Goal: Information Seeking & Learning: Learn about a topic

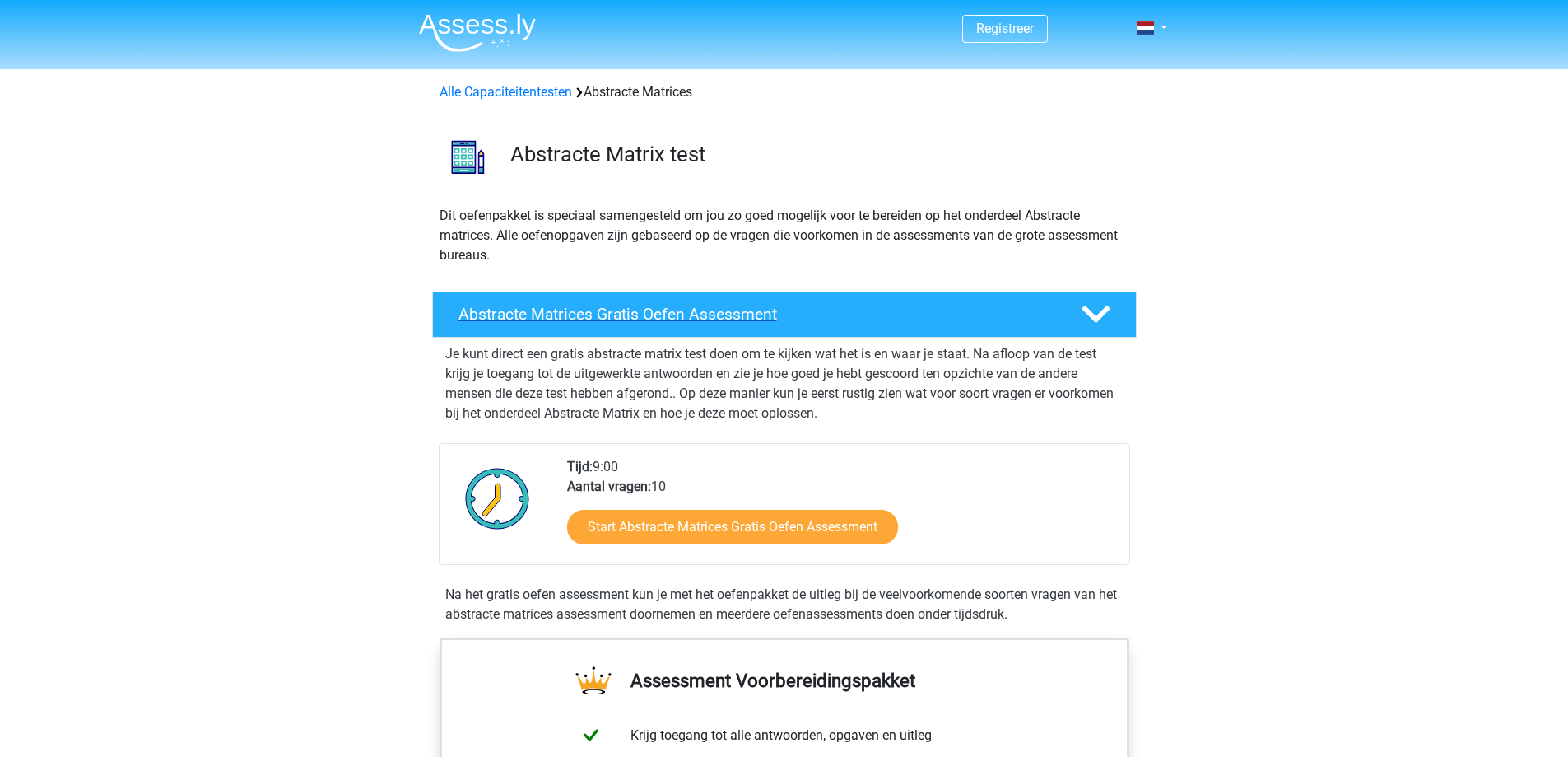
click at [896, 311] on h4 "Abstracte Matrices Gratis Oefen Assessment" at bounding box center [757, 313] width 596 height 19
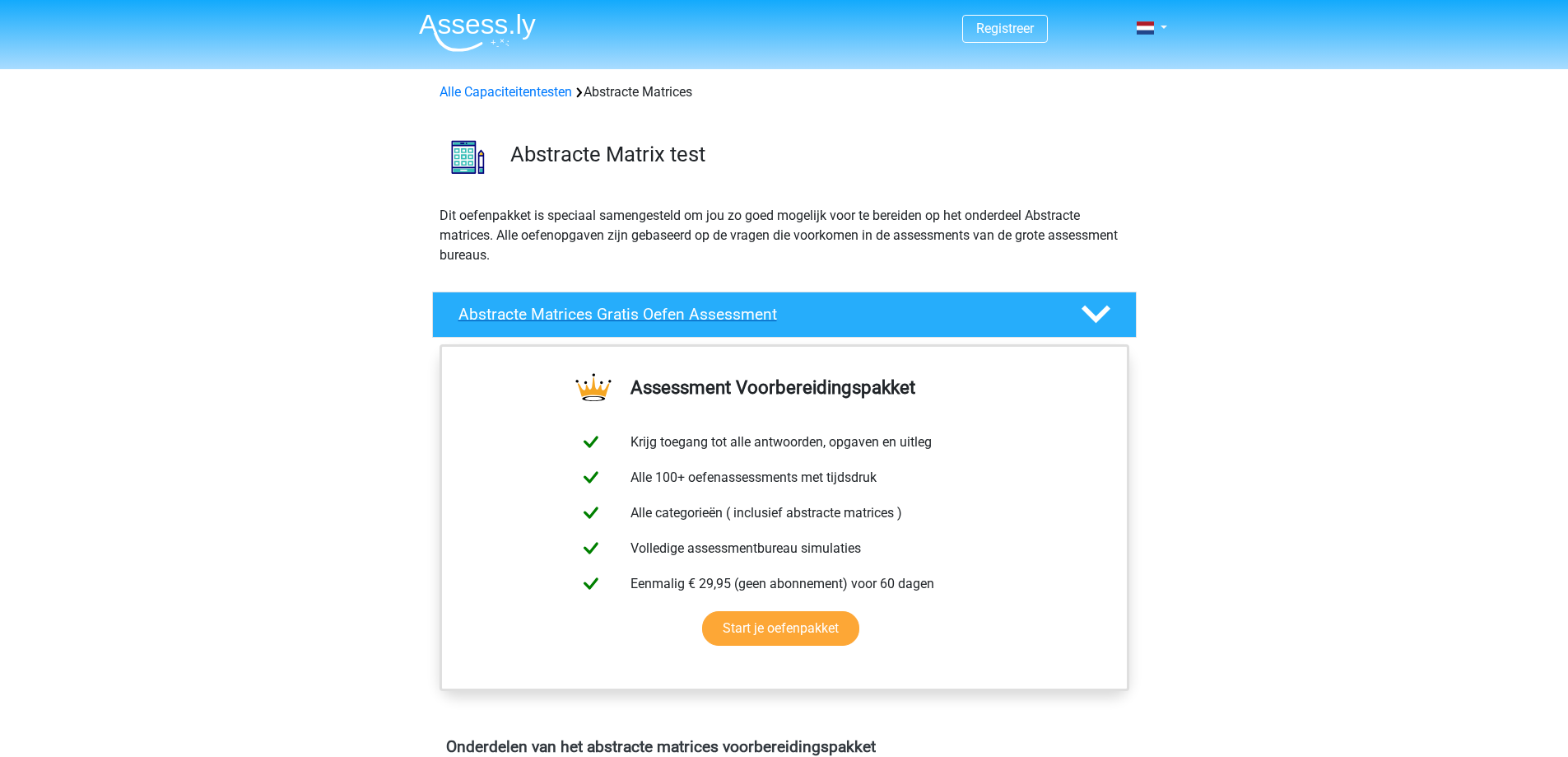
click at [896, 311] on h4 "Abstracte Matrices Gratis Oefen Assessment" at bounding box center [757, 313] width 596 height 19
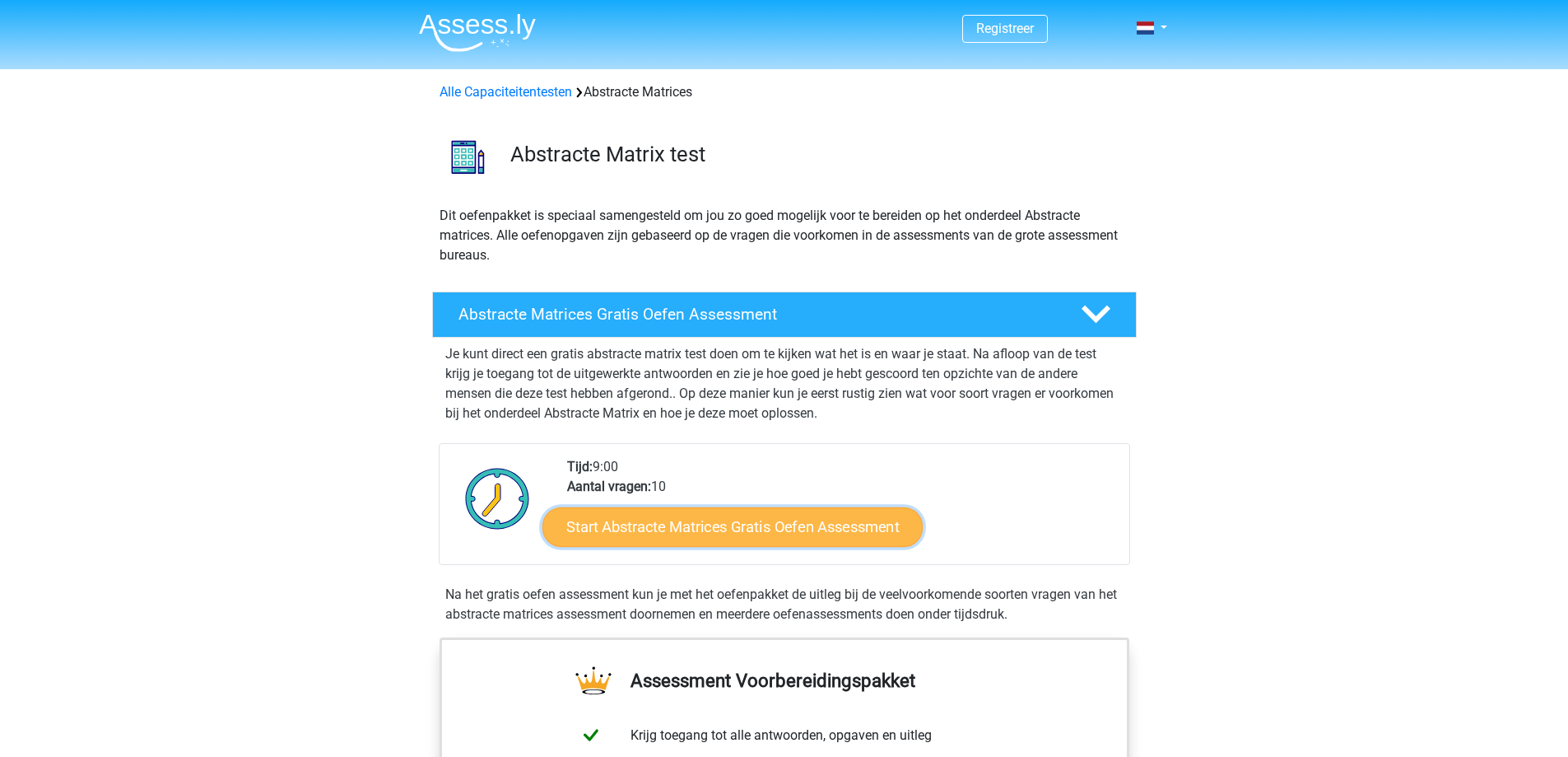
click at [671, 526] on link "Start Abstracte Matrices Gratis Oefen Assessment" at bounding box center [733, 526] width 380 height 40
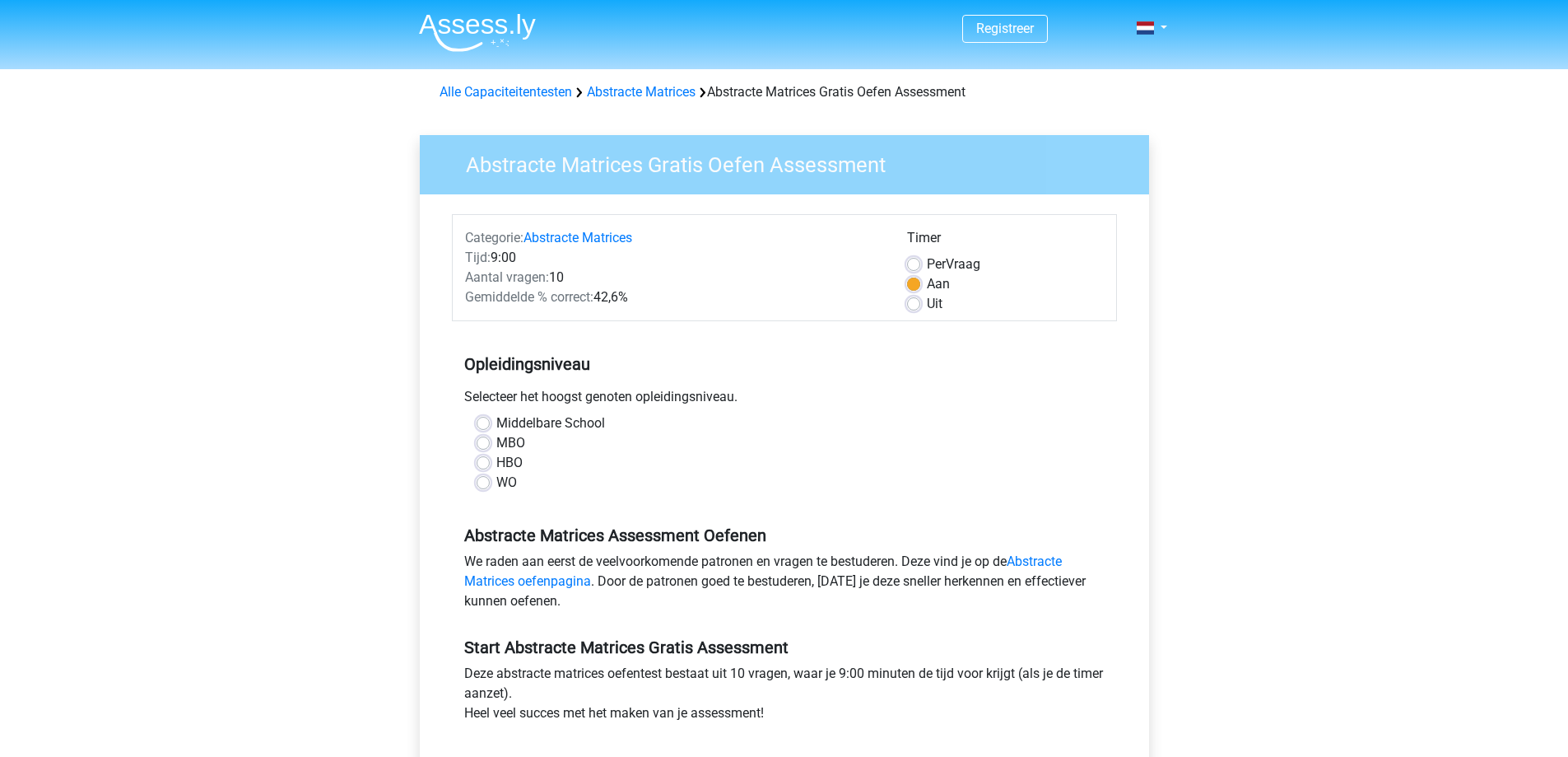
click at [921, 265] on div "Per Vraag" at bounding box center [1005, 265] width 197 height 20
click at [927, 267] on label "Per Vraag" at bounding box center [953, 265] width 53 height 20
click at [908, 267] on input "Per Vraag" at bounding box center [913, 263] width 14 height 16
radio input "true"
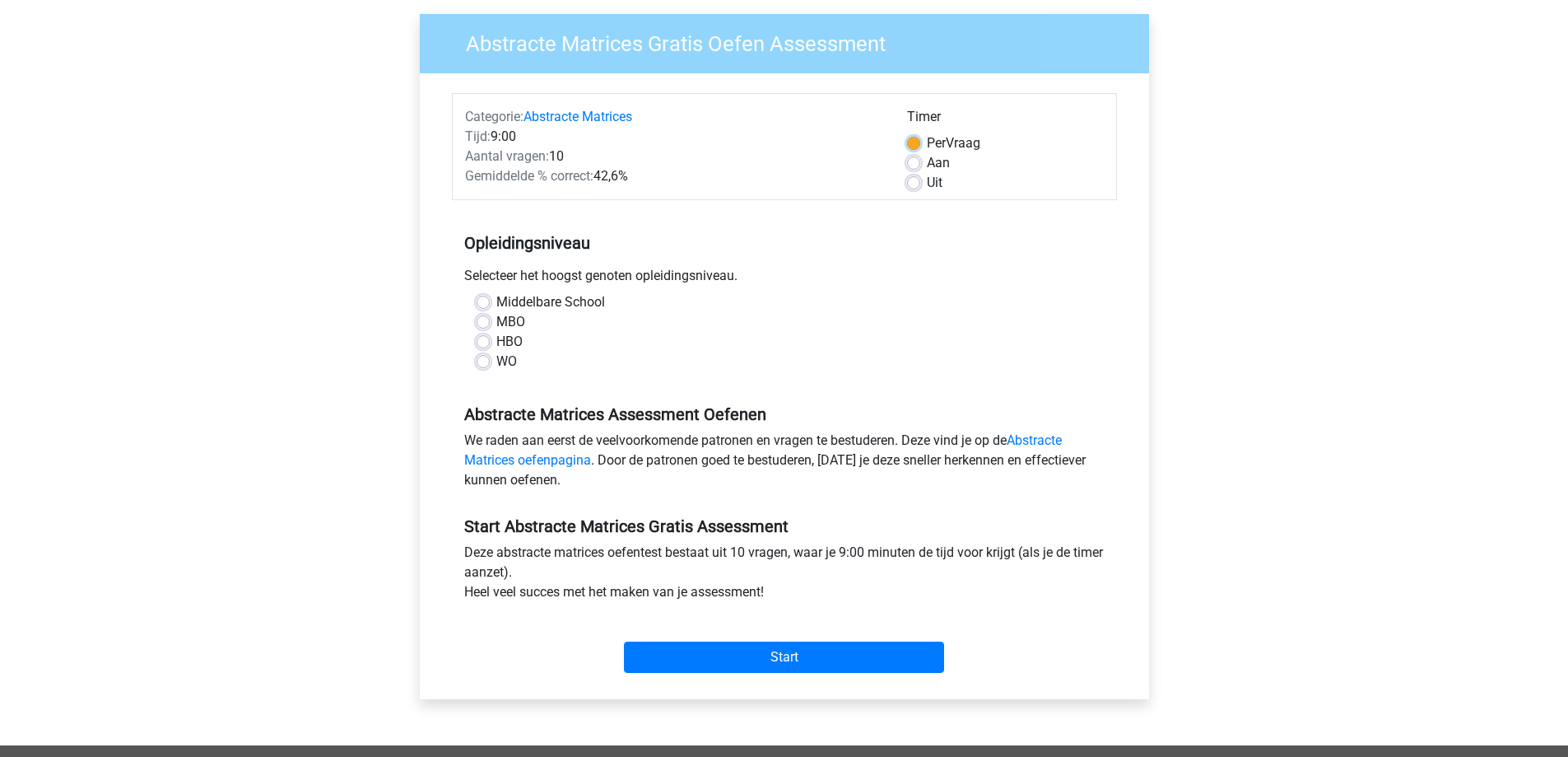
scroll to position [220, 0]
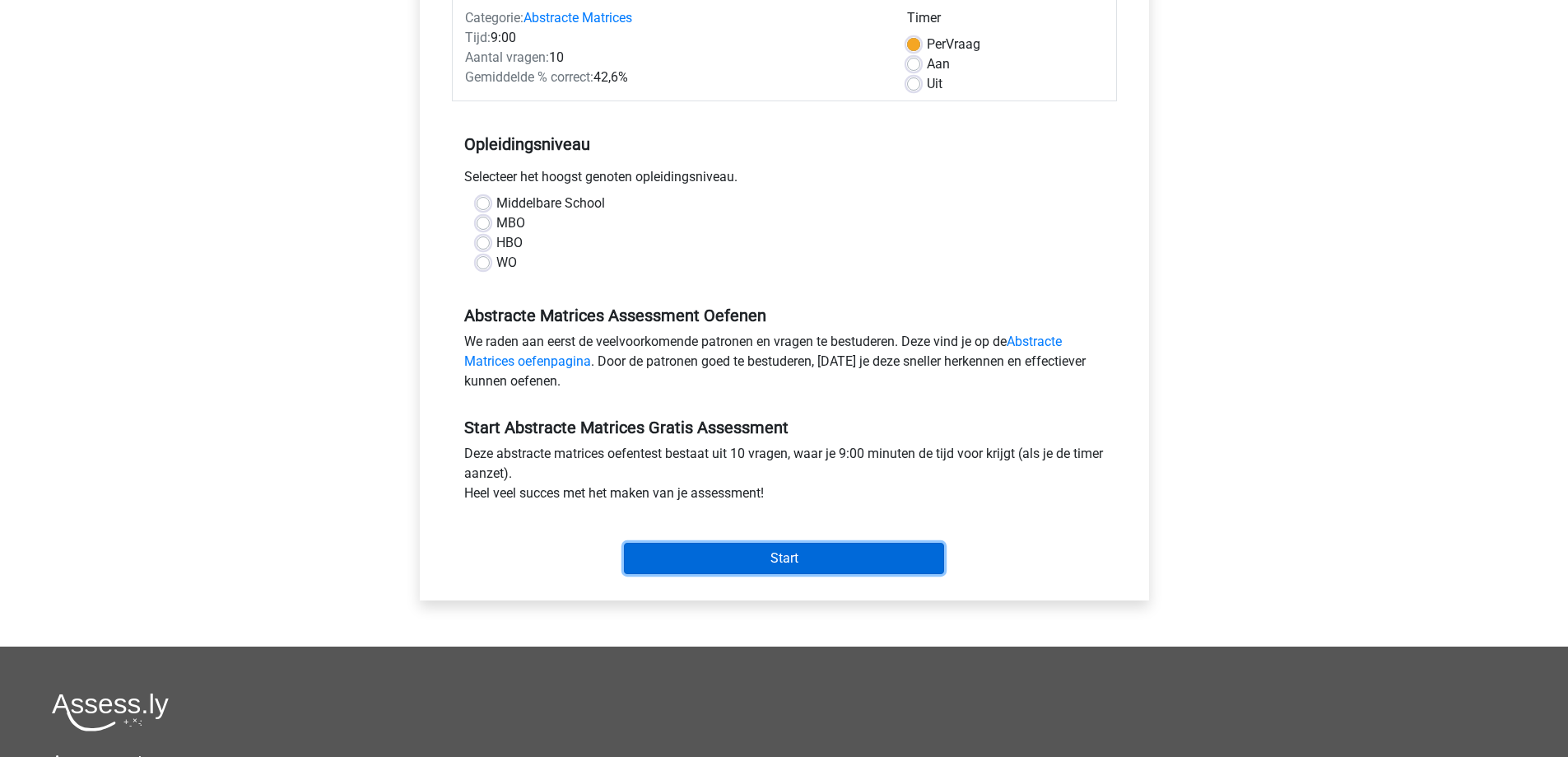
click at [710, 553] on input "Start" at bounding box center [784, 558] width 321 height 32
click at [497, 200] on label "Middelbare School" at bounding box center [551, 203] width 108 height 20
click at [480, 200] on input "Middelbare School" at bounding box center [483, 201] width 14 height 16
radio input "true"
click at [766, 556] on input "Start" at bounding box center [784, 558] width 321 height 32
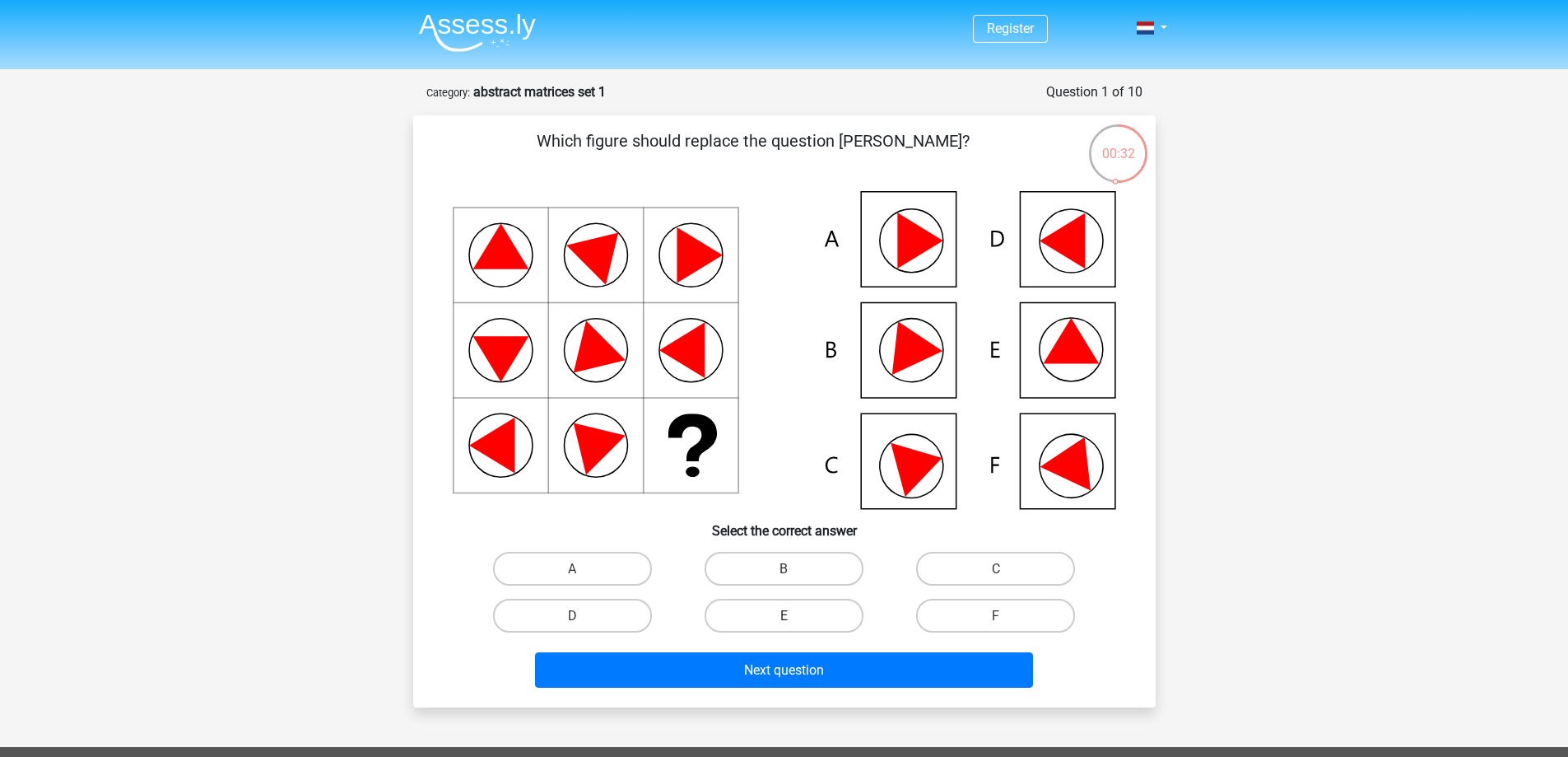
click at [825, 607] on label "E" at bounding box center [784, 615] width 159 height 33
click at [794, 615] on input "E" at bounding box center [789, 621] width 11 height 11
radio input "true"
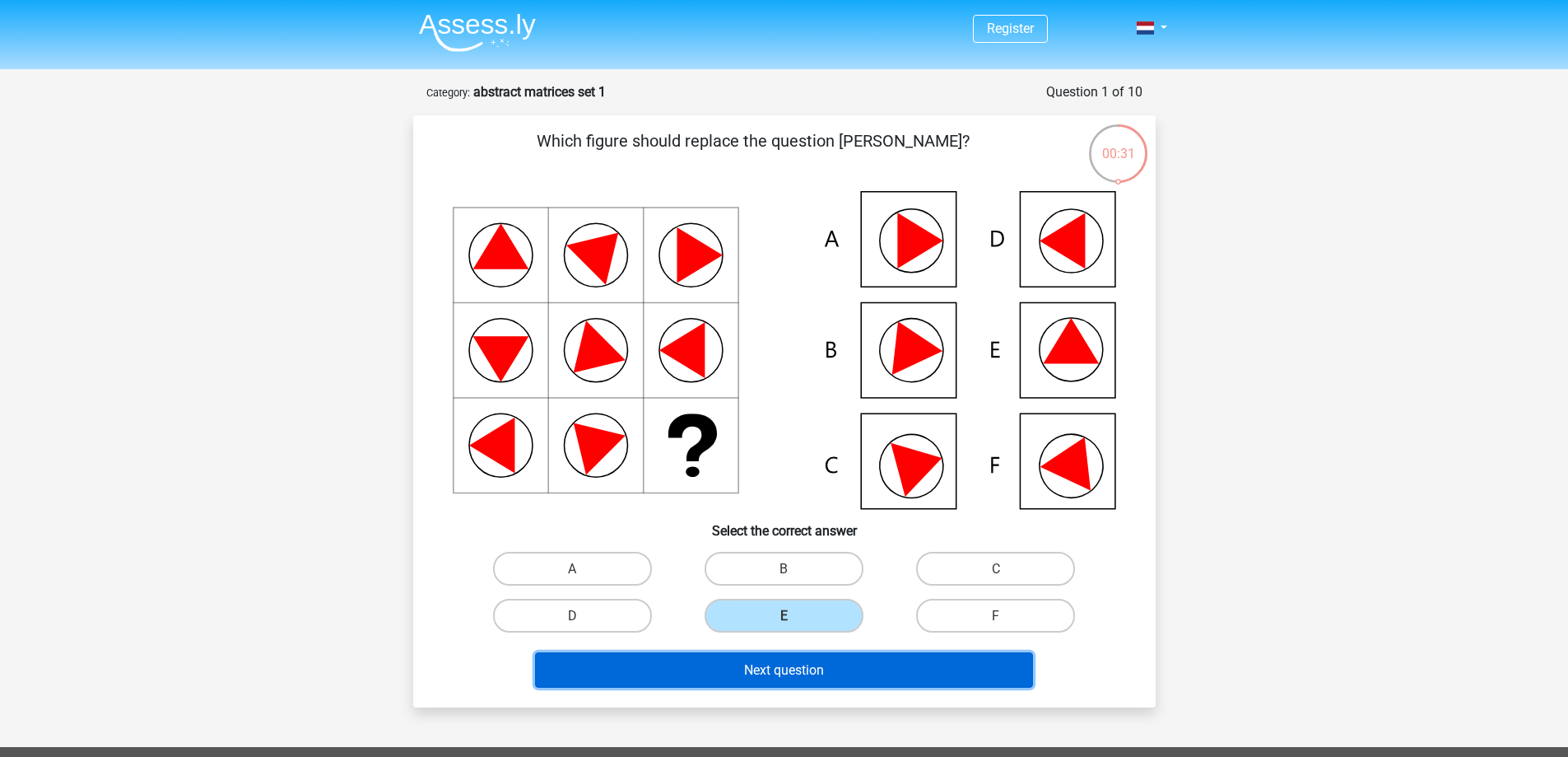
click at [805, 668] on font "Next question" at bounding box center [784, 669] width 79 height 15
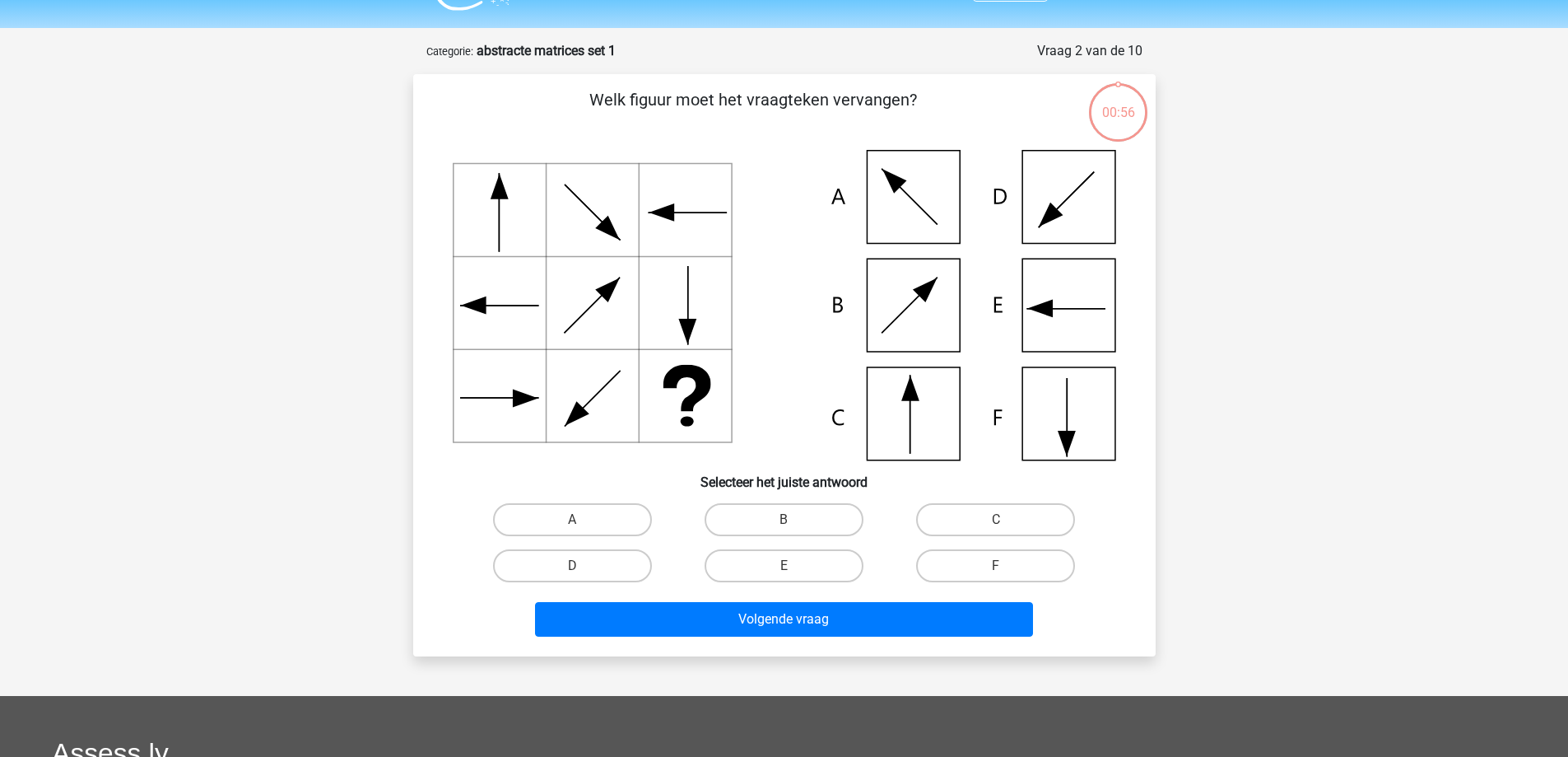
scroll to position [82, 0]
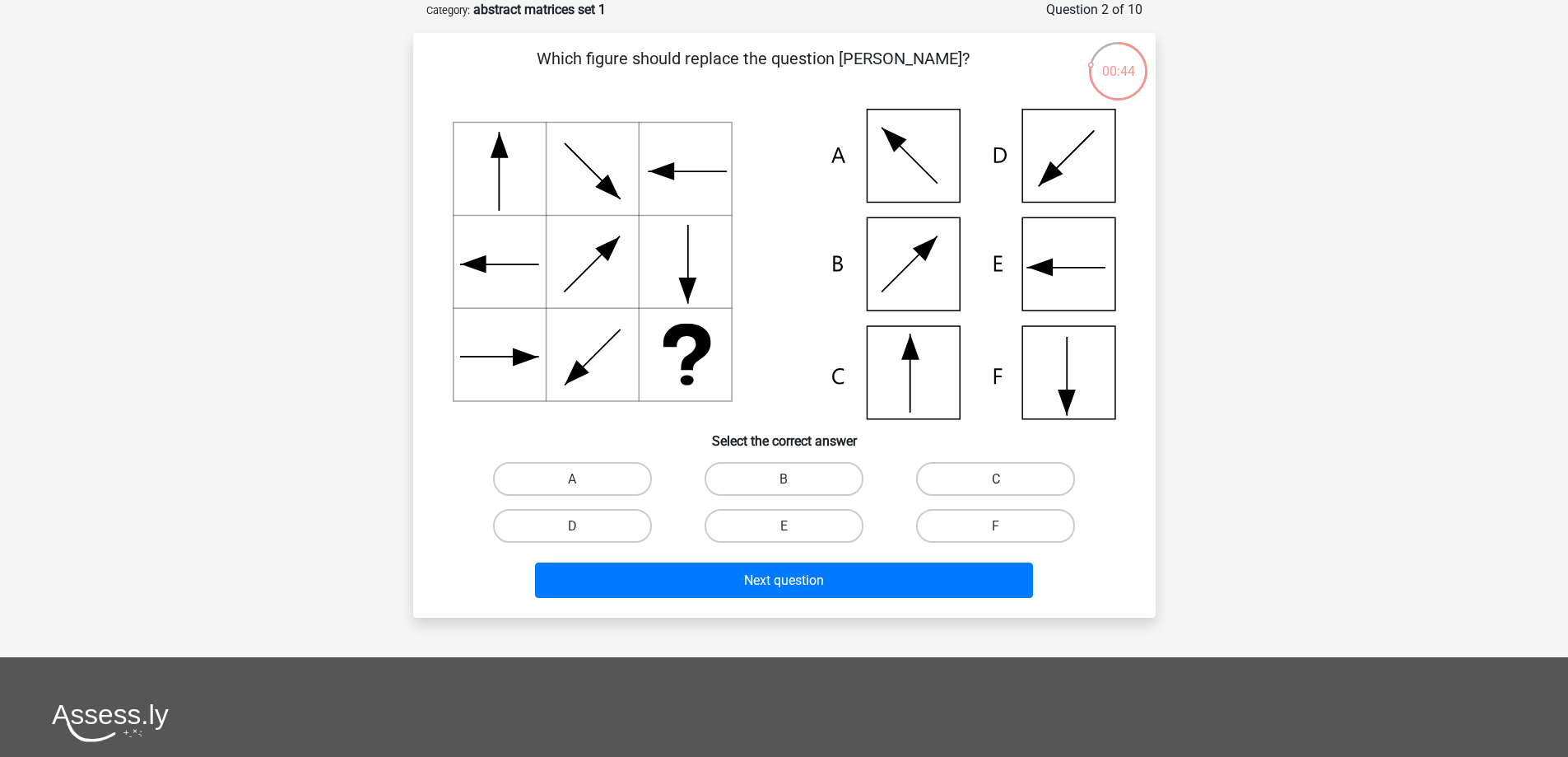
click at [994, 472] on font "C" at bounding box center [995, 478] width 8 height 15
click at [996, 478] on input "C" at bounding box center [1002, 483] width 11 height 11
radio input "true"
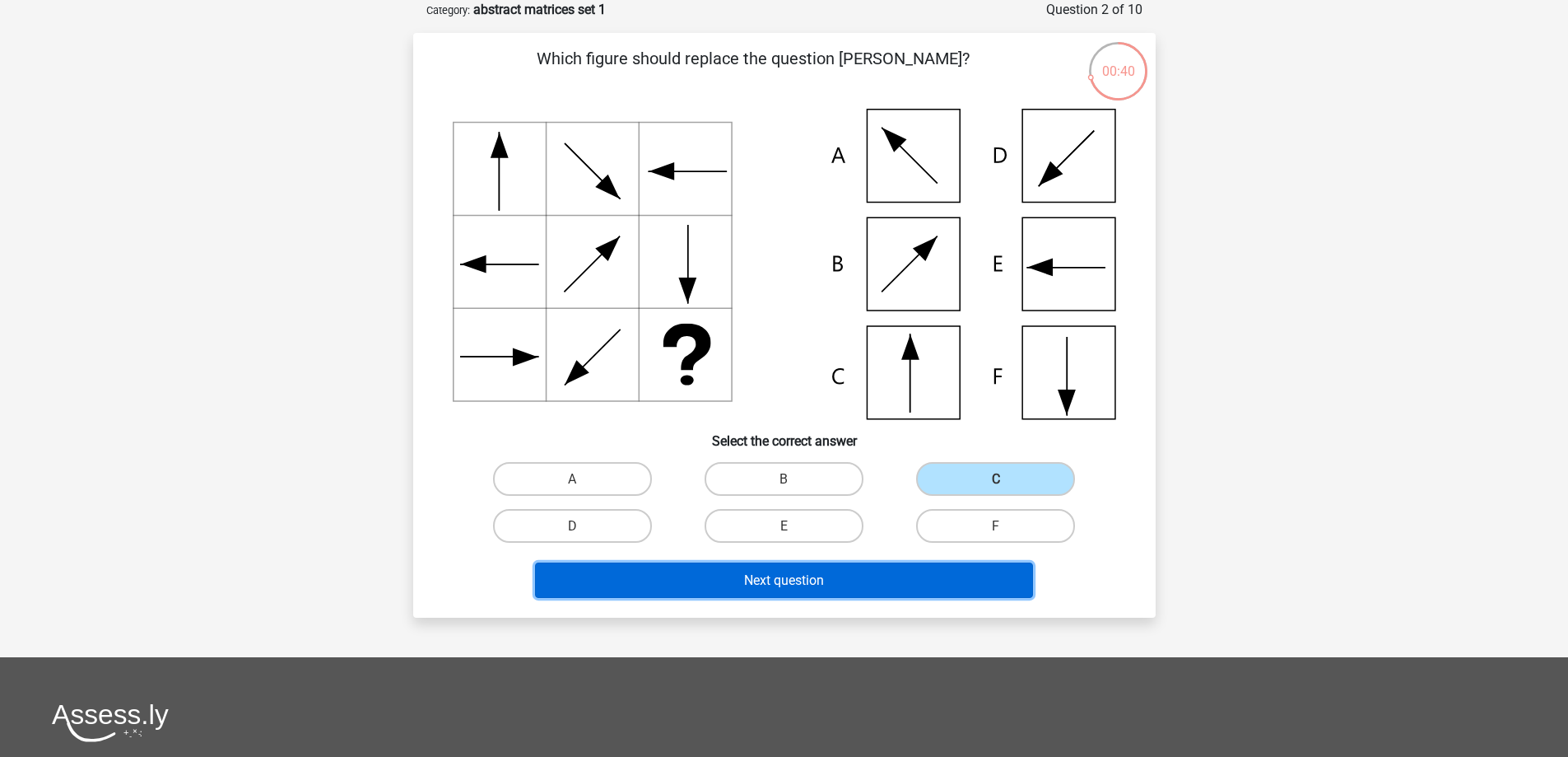
click at [831, 580] on button "Next question" at bounding box center [783, 579] width 498 height 35
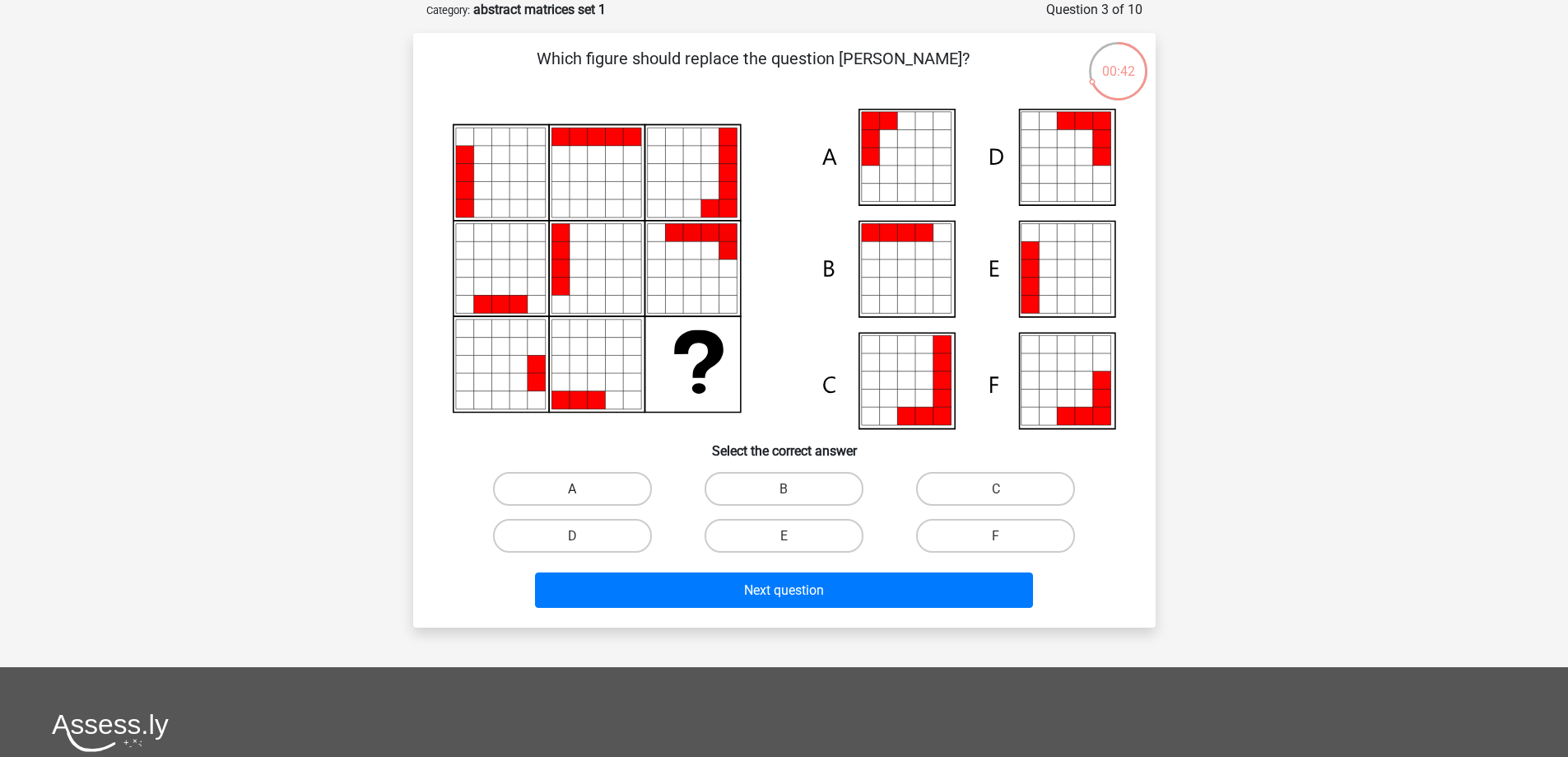
click at [574, 481] on font "A" at bounding box center [572, 488] width 8 height 15
click at [574, 488] on input "A" at bounding box center [577, 493] width 11 height 11
radio input "true"
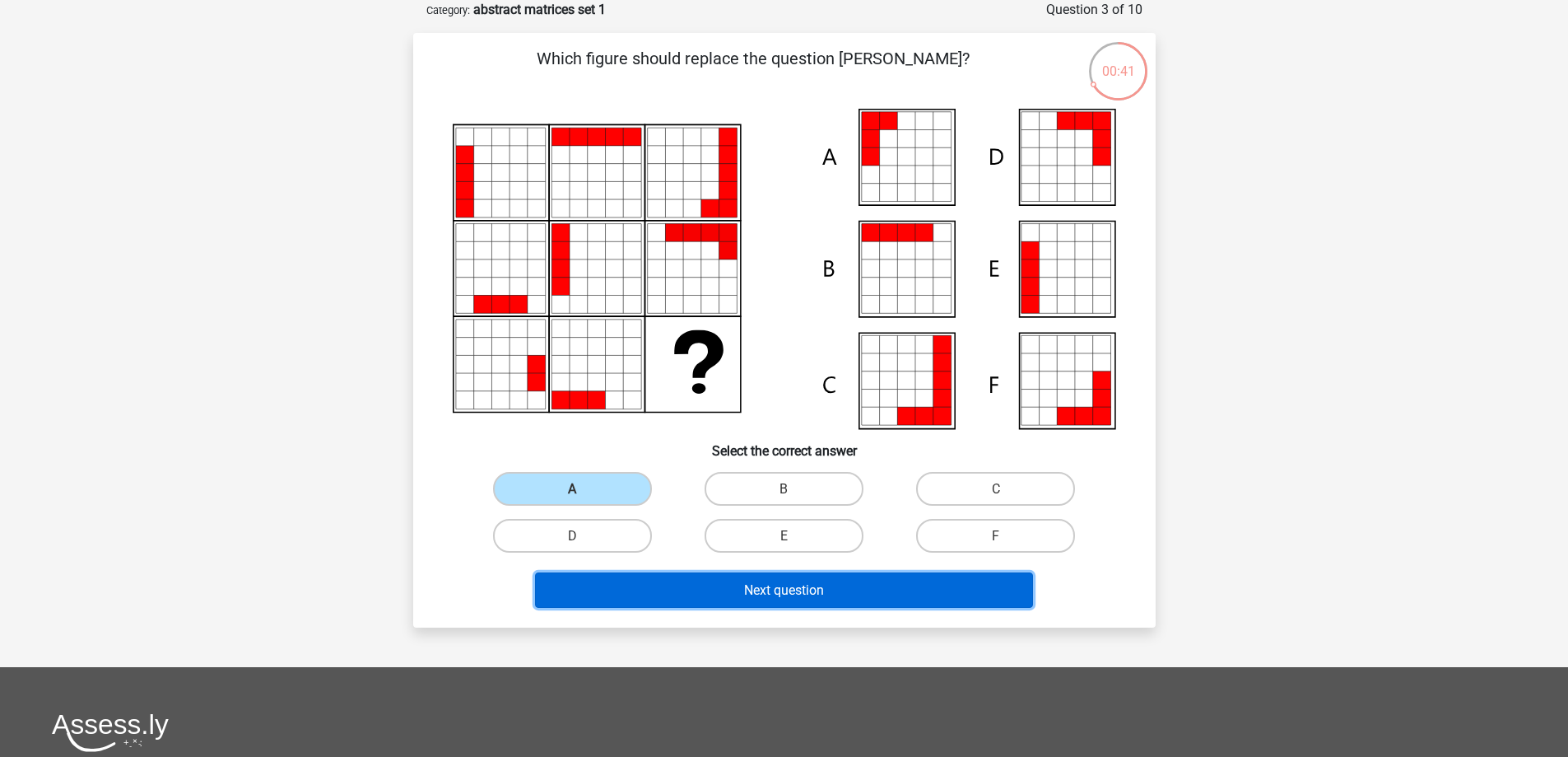
click at [748, 580] on button "Next question" at bounding box center [783, 589] width 498 height 35
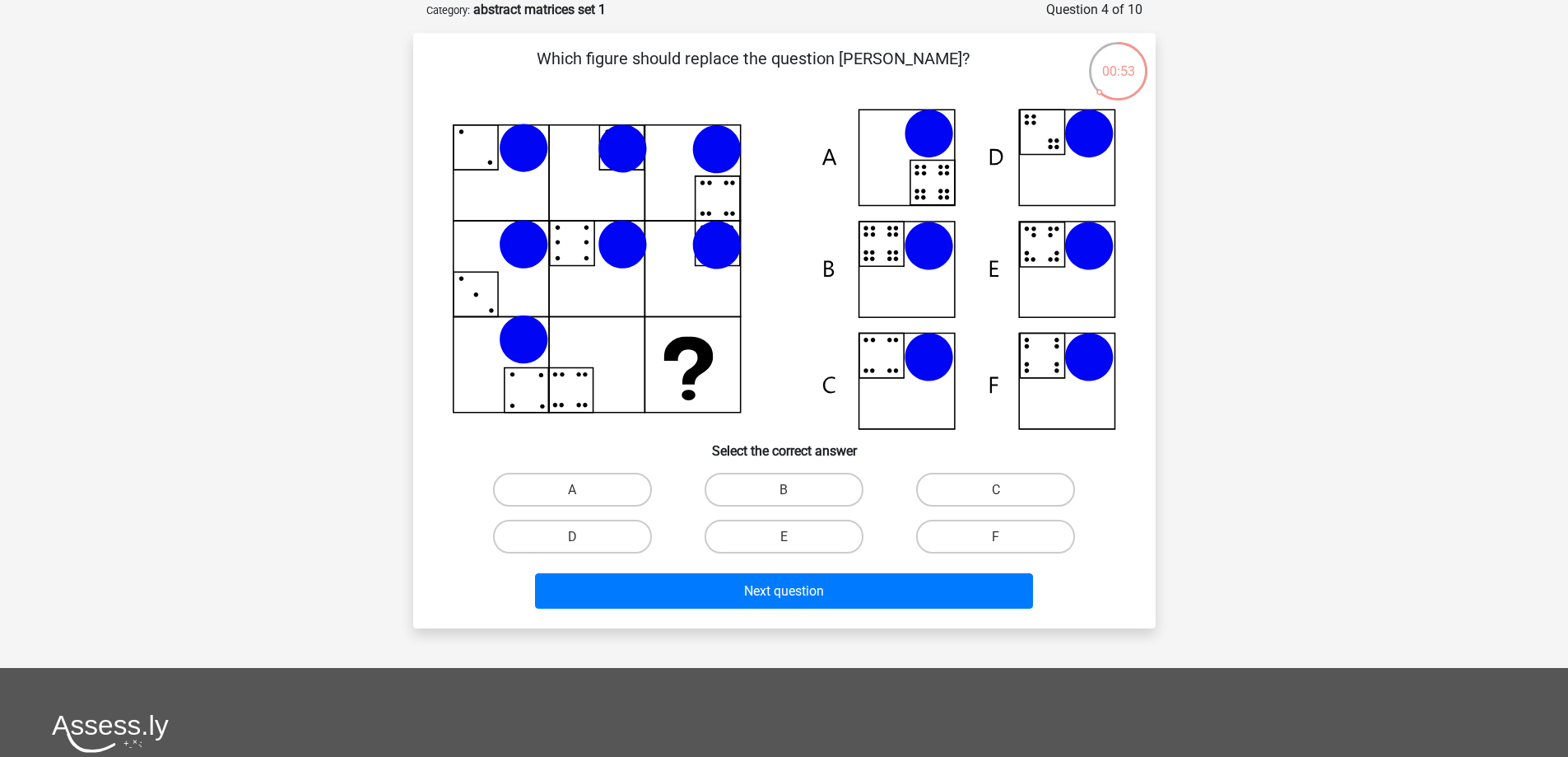
click at [785, 495] on input "B" at bounding box center [789, 494] width 11 height 11
radio input "true"
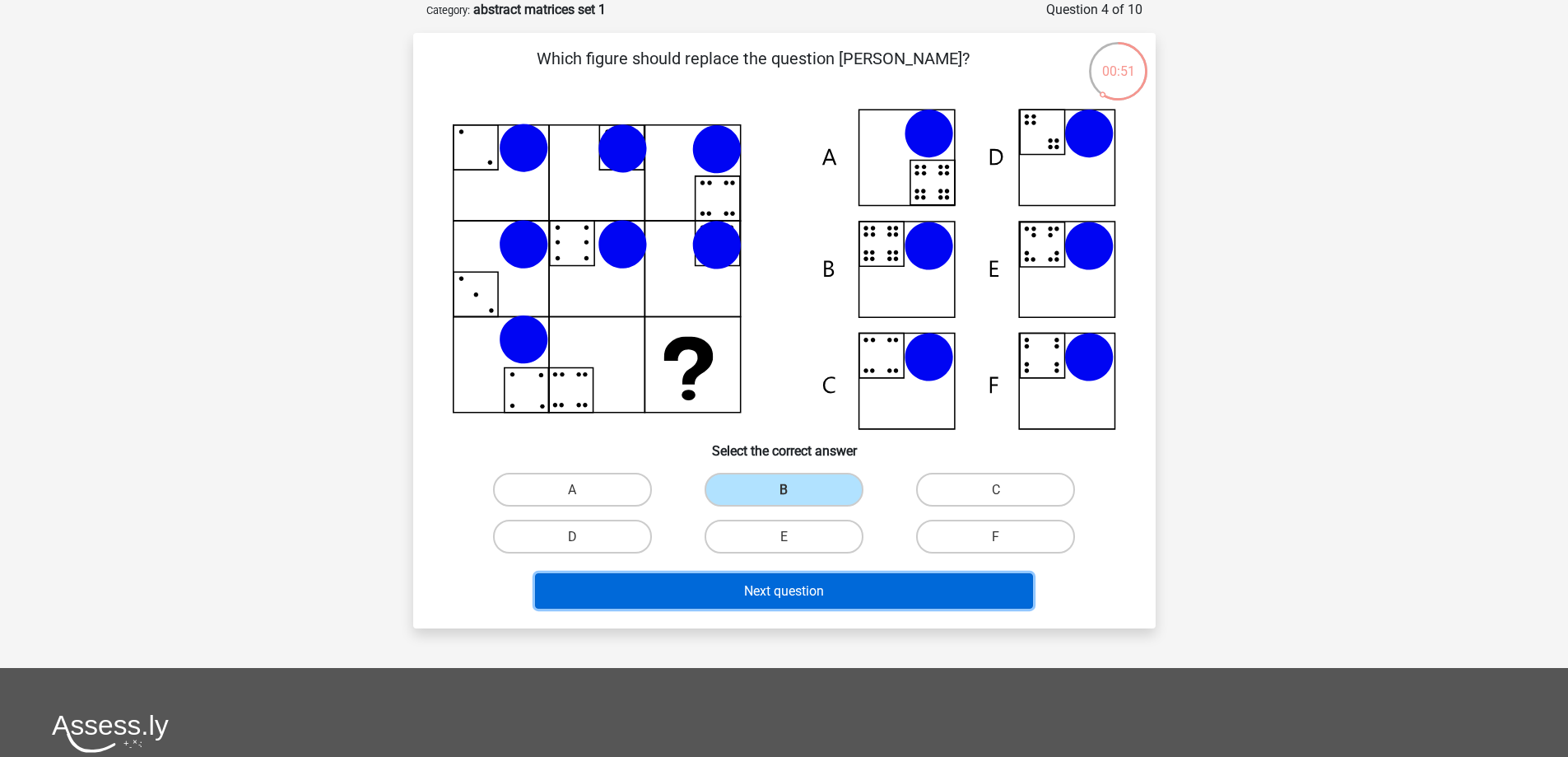
click at [804, 596] on font "Next question" at bounding box center [784, 590] width 79 height 15
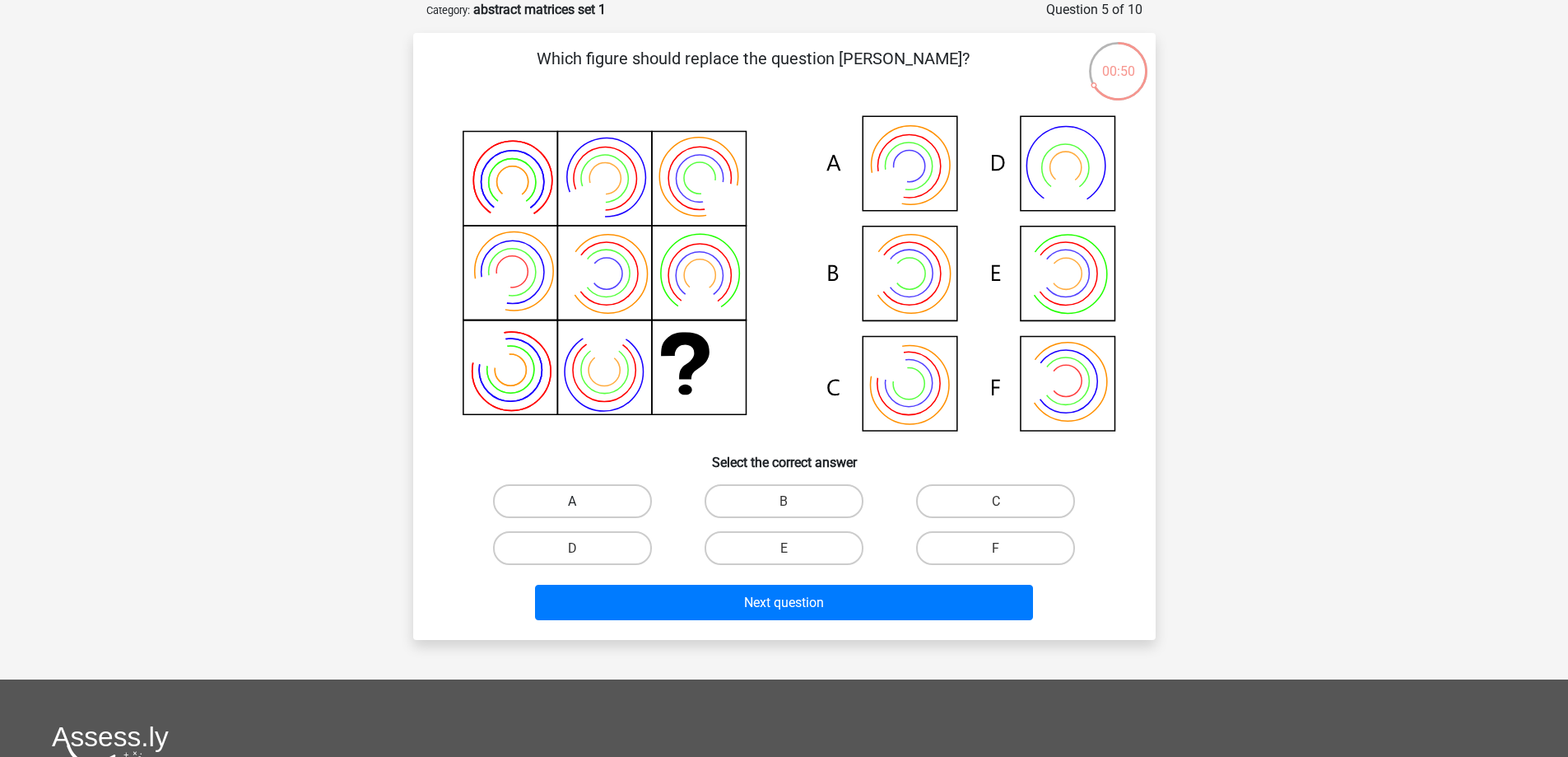
click at [566, 492] on label "A" at bounding box center [573, 500] width 159 height 33
click at [572, 500] on input "A" at bounding box center [577, 506] width 11 height 11
radio input "true"
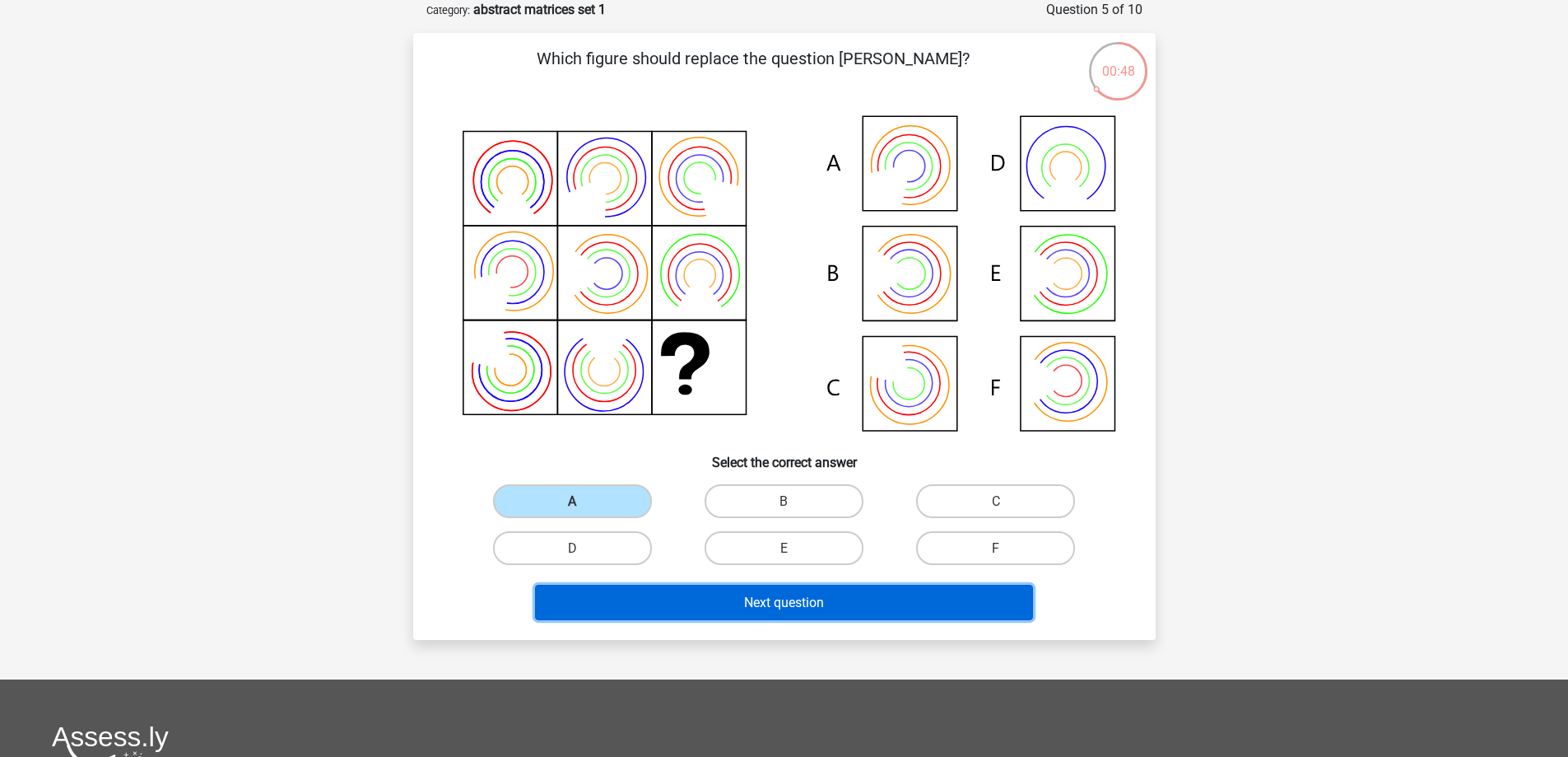
click at [733, 590] on button "Next question" at bounding box center [783, 602] width 498 height 35
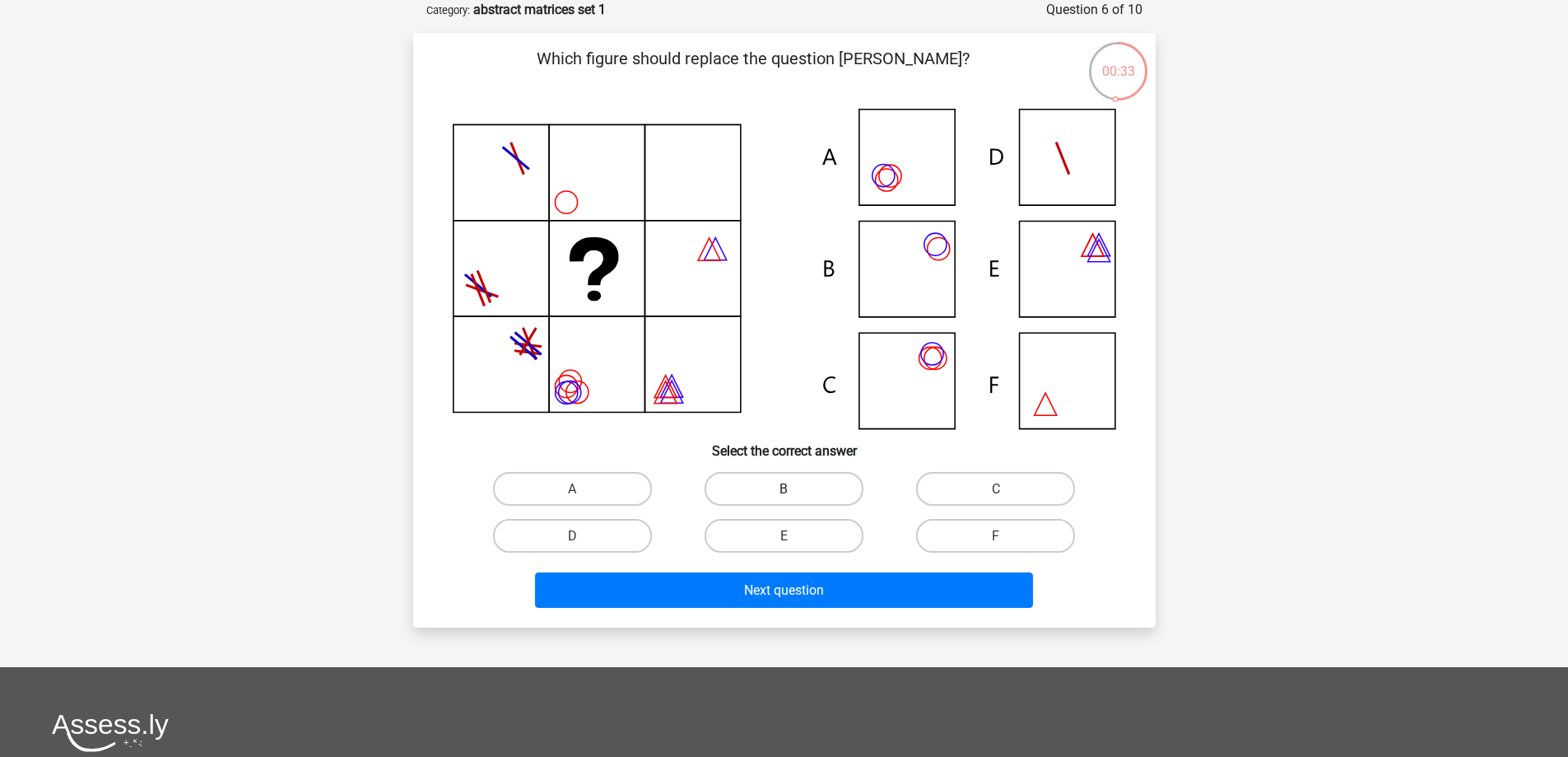
click at [812, 481] on label "B" at bounding box center [784, 488] width 159 height 33
click at [794, 488] on input "B" at bounding box center [789, 493] width 11 height 11
radio input "true"
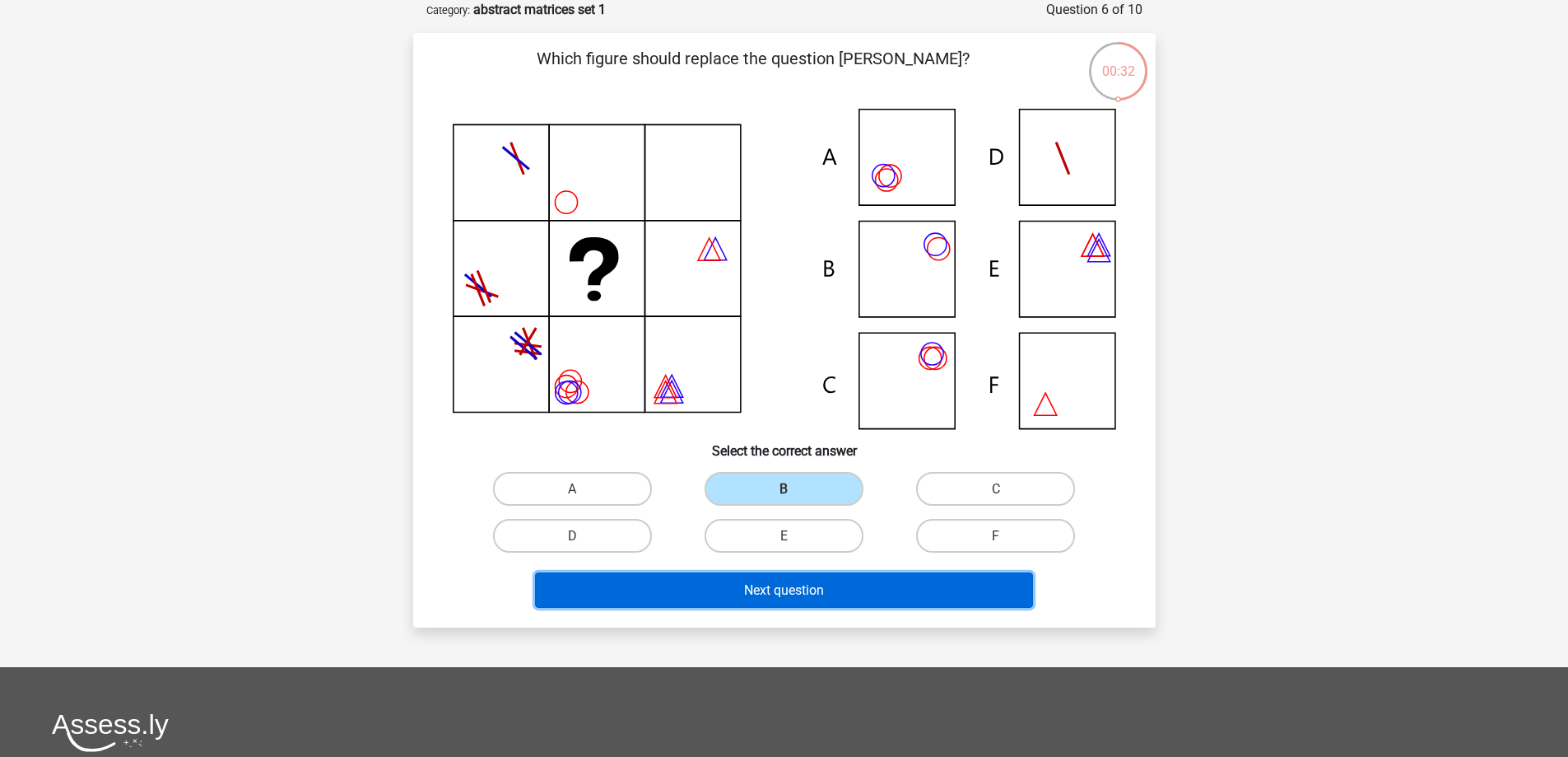
click at [782, 598] on font "Next question" at bounding box center [784, 589] width 79 height 15
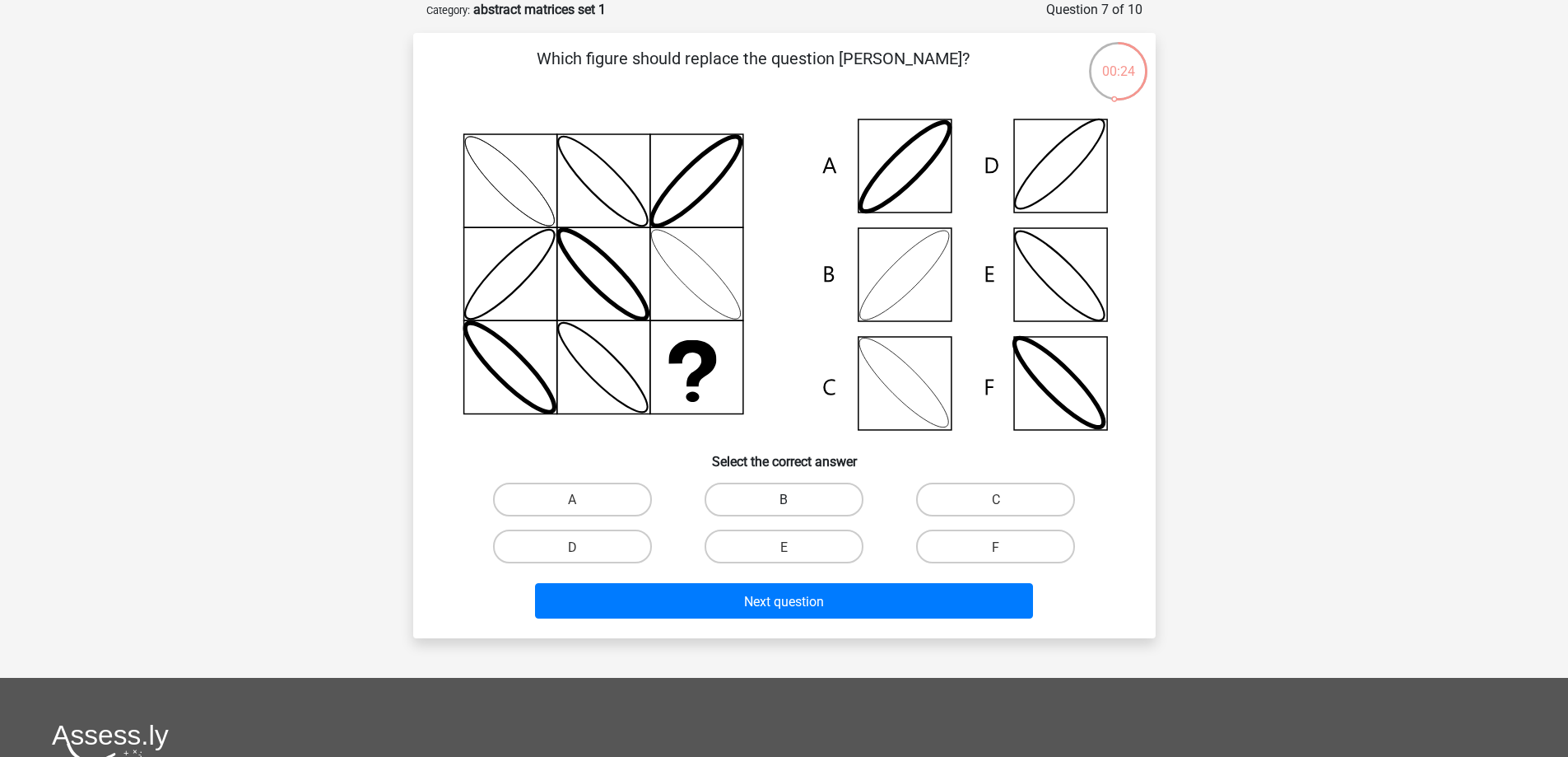
click at [801, 493] on label "B" at bounding box center [784, 499] width 159 height 33
click at [794, 499] on input "B" at bounding box center [789, 504] width 11 height 11
radio input "true"
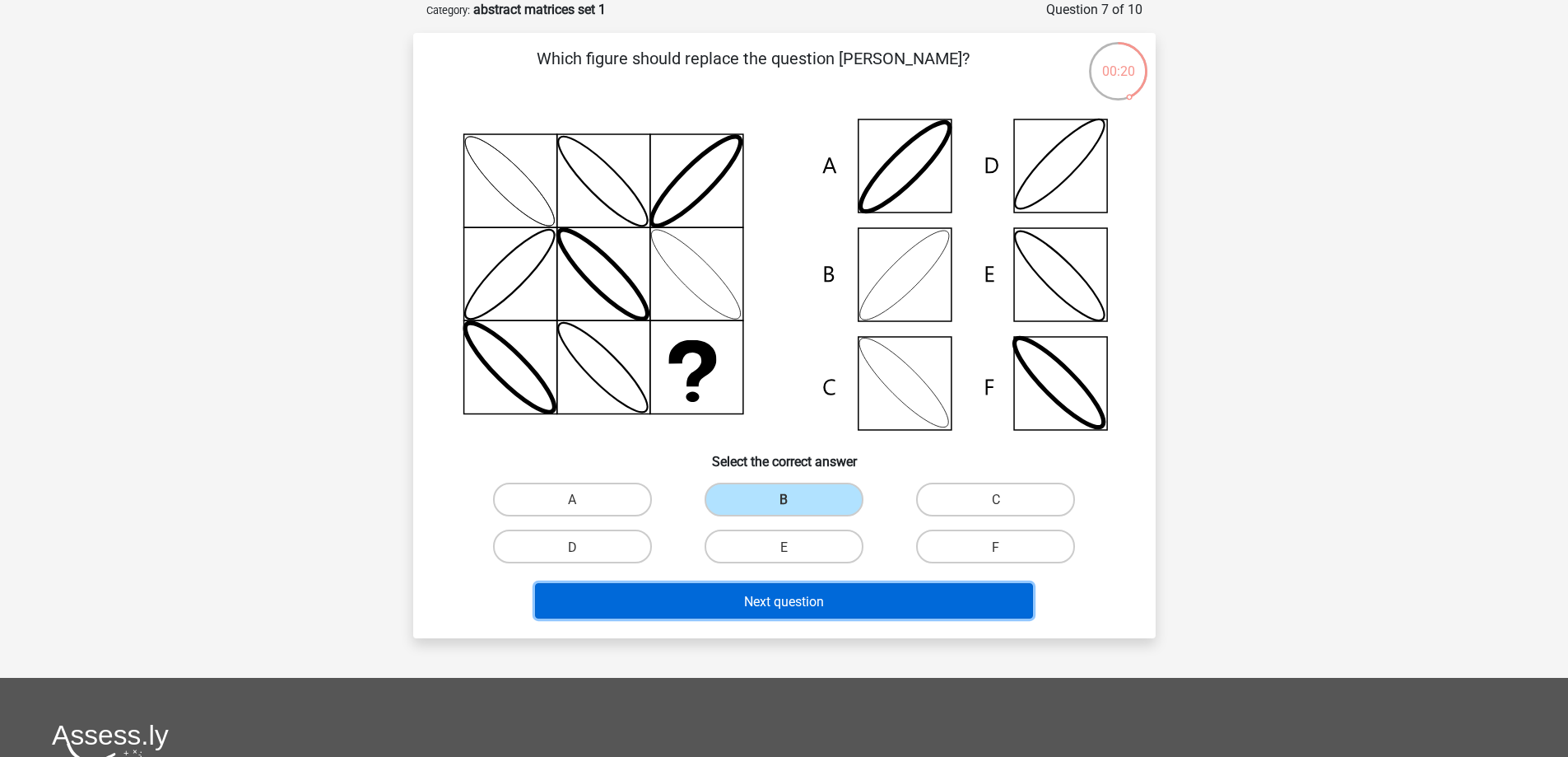
click at [769, 601] on font "Next question" at bounding box center [784, 600] width 79 height 15
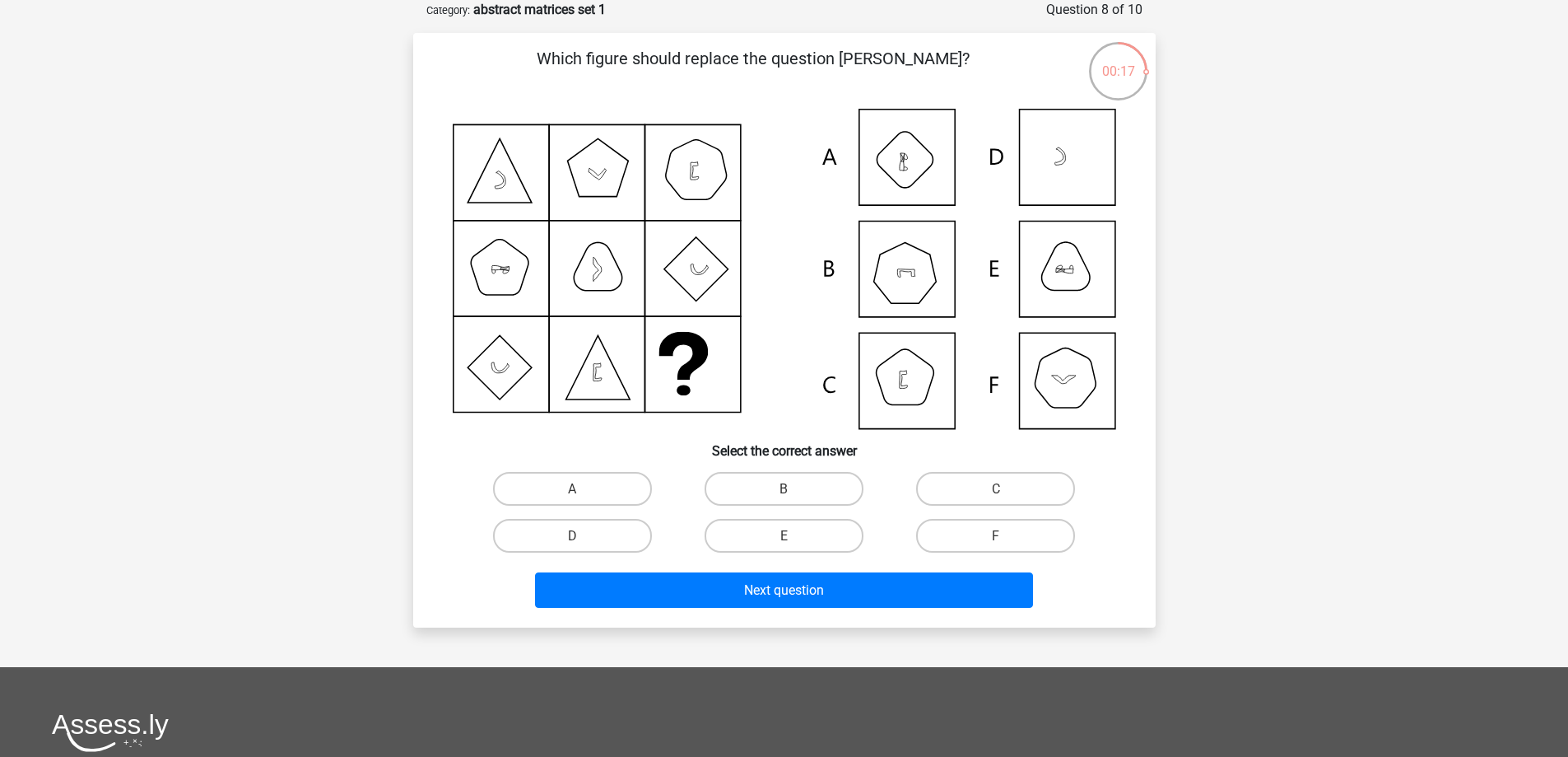
click at [1059, 275] on icon at bounding box center [784, 268] width 664 height 321
click at [759, 539] on label "E" at bounding box center [784, 535] width 159 height 33
click at [784, 539] on input "E" at bounding box center [789, 540] width 11 height 11
radio input "true"
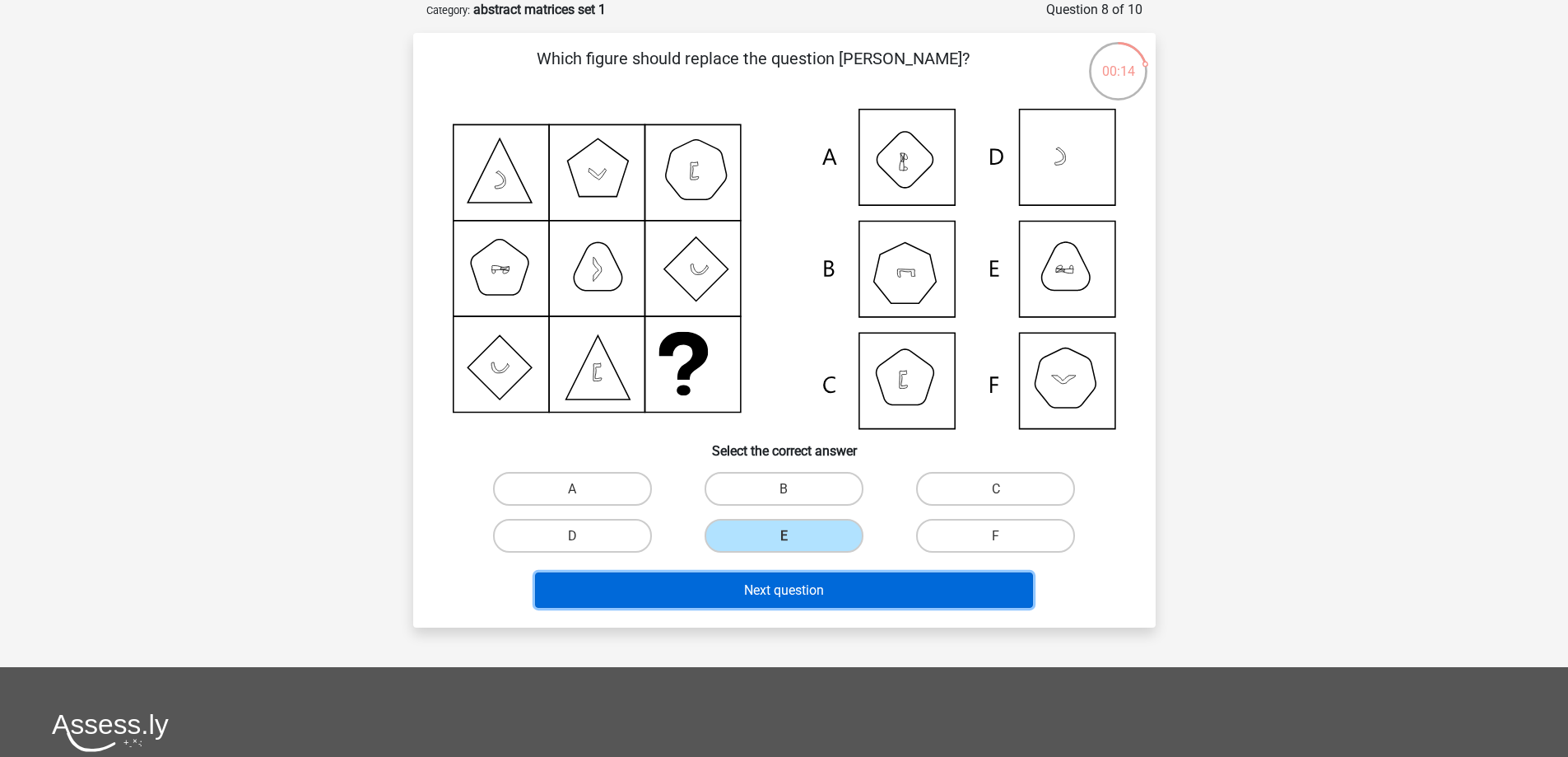
click at [784, 581] on font "Next question" at bounding box center [784, 588] width 79 height 15
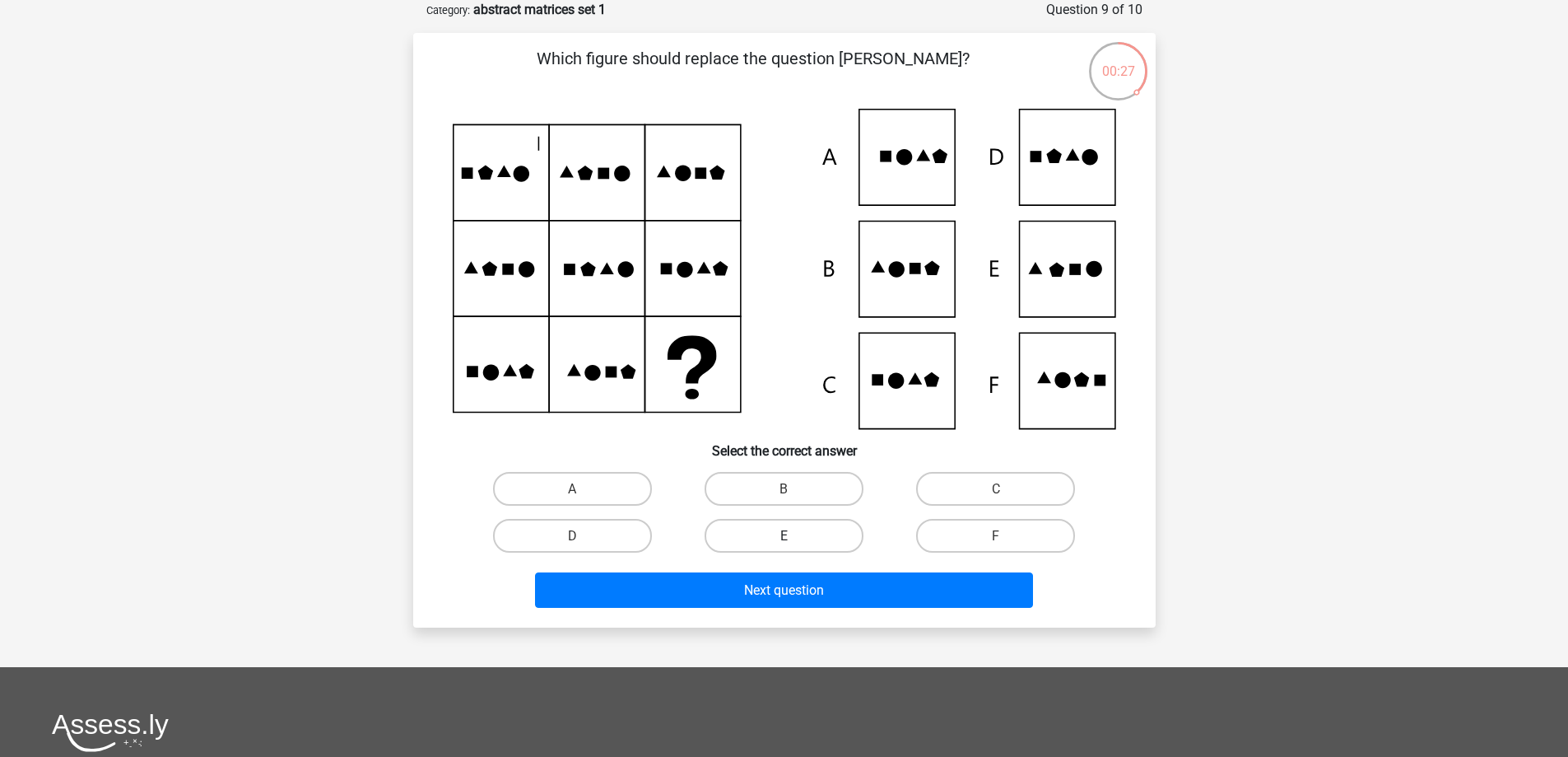
click at [730, 537] on label "E" at bounding box center [784, 535] width 159 height 33
click at [784, 537] on input "E" at bounding box center [789, 540] width 11 height 11
radio input "true"
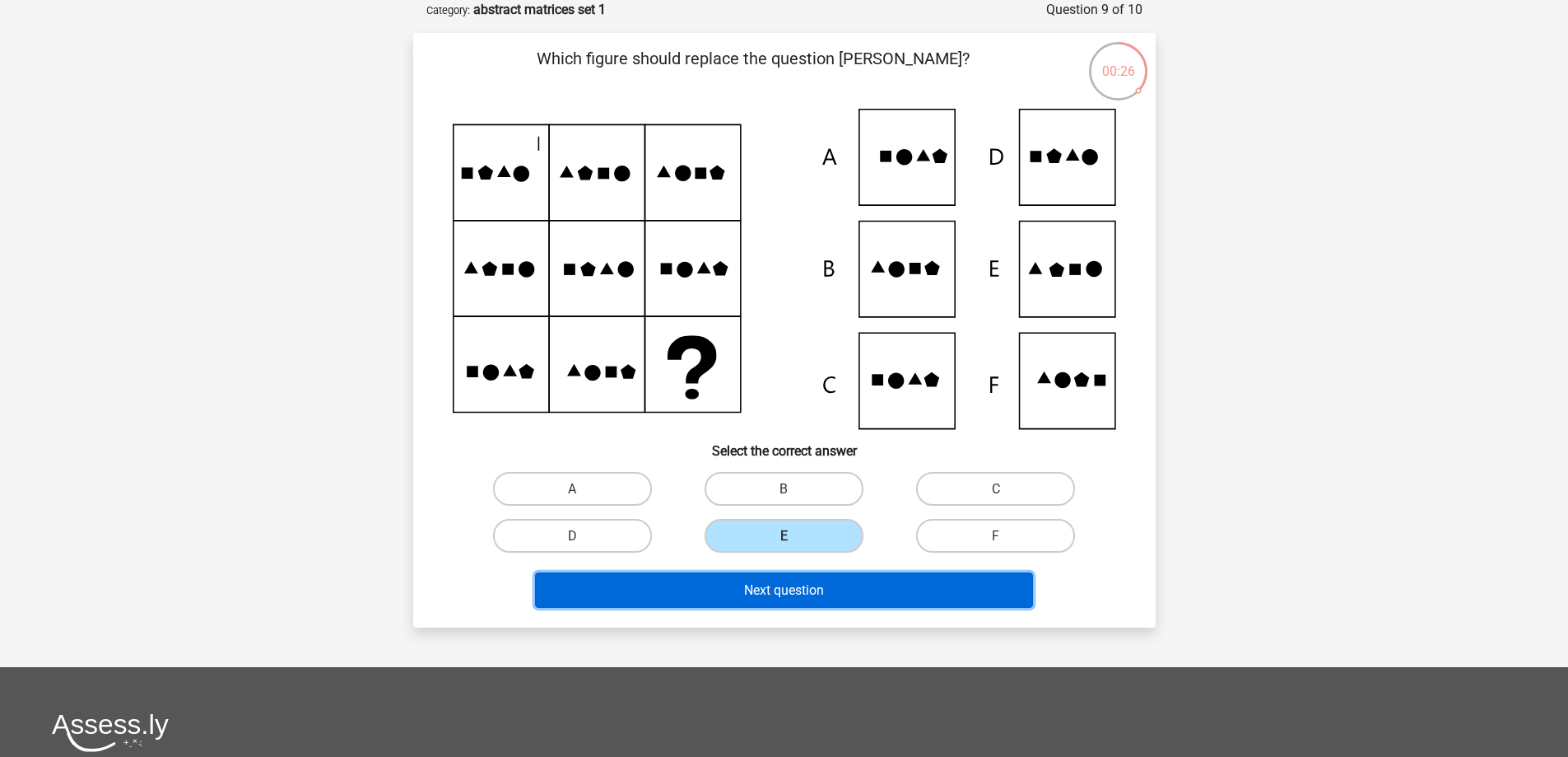
click at [762, 581] on font "Next question" at bounding box center [784, 588] width 79 height 15
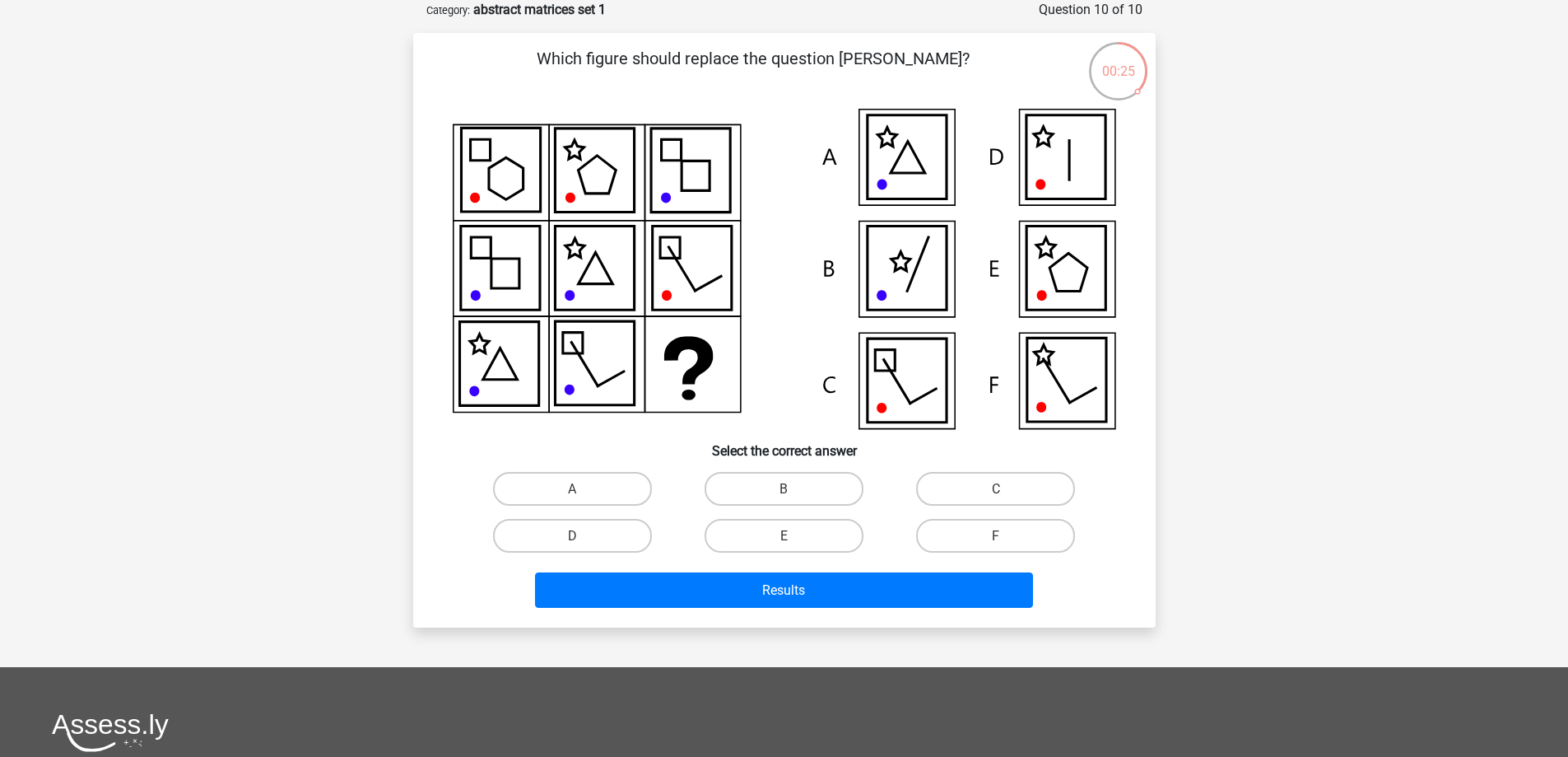
click at [1046, 271] on icon at bounding box center [1065, 268] width 79 height 84
click at [757, 528] on label "E" at bounding box center [784, 535] width 159 height 33
click at [784, 535] on input "E" at bounding box center [789, 540] width 11 height 11
radio input "true"
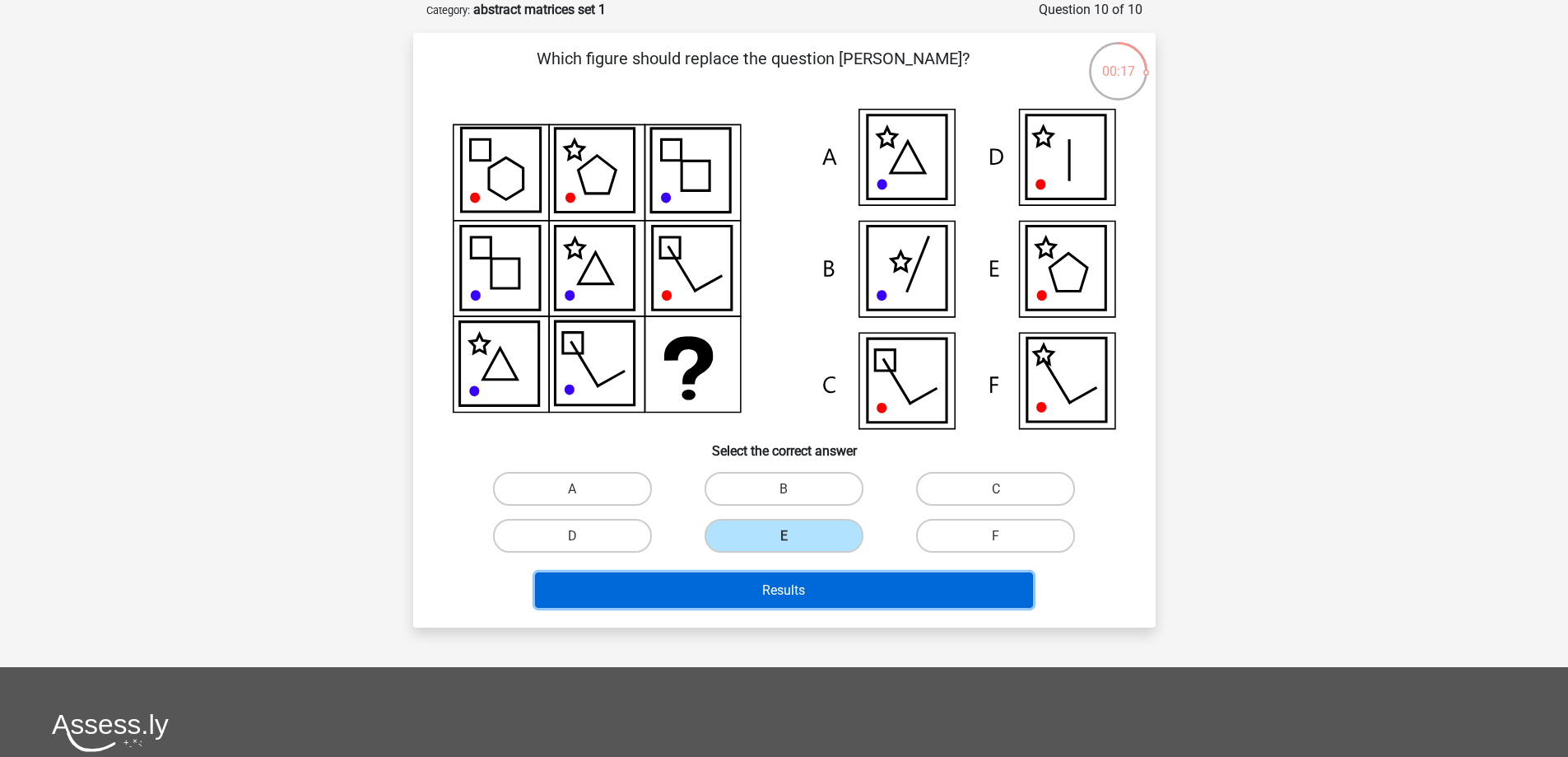
click at [827, 580] on button "Results" at bounding box center [783, 589] width 498 height 35
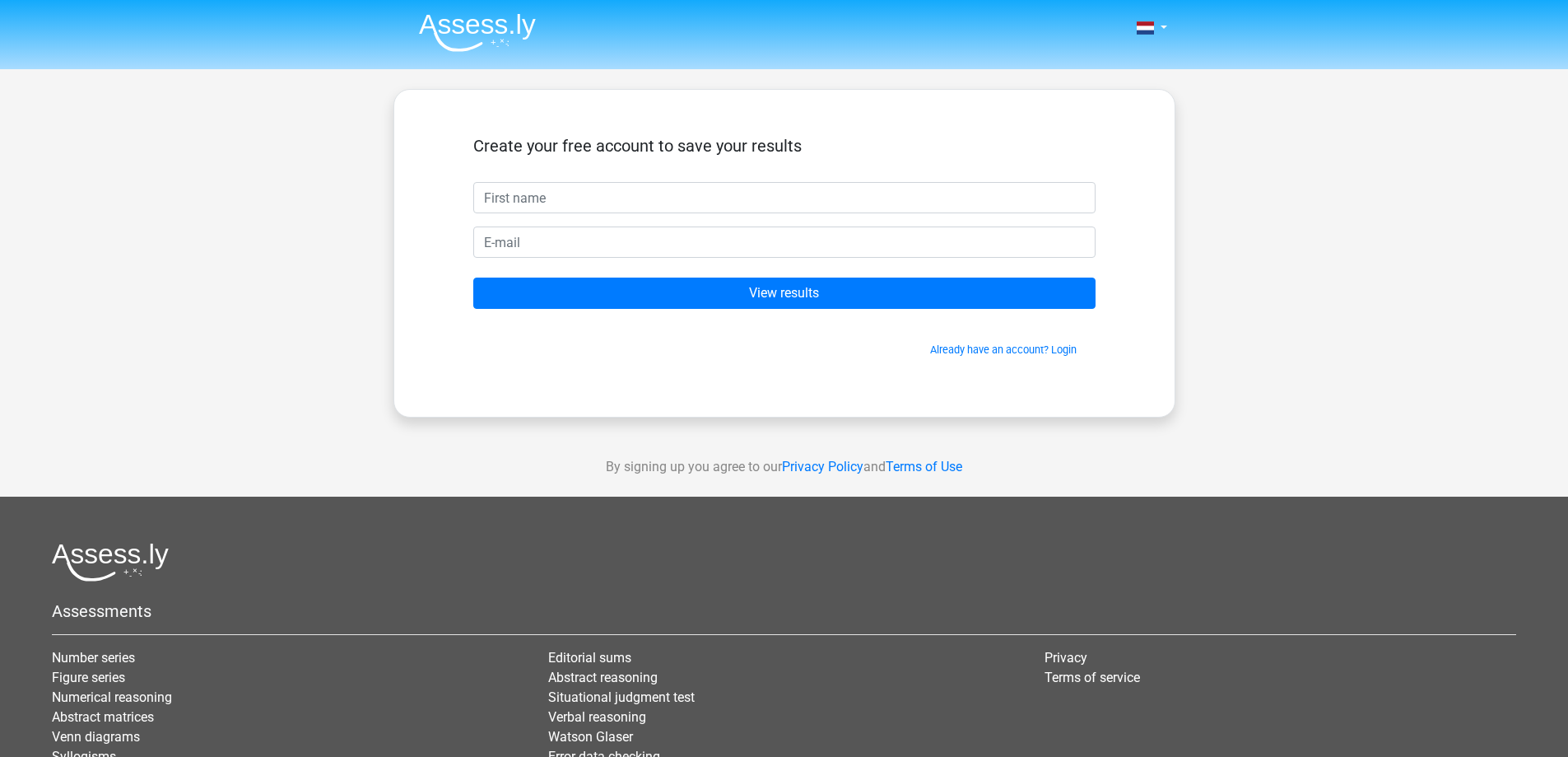
click at [555, 194] on input "text" at bounding box center [784, 197] width 622 height 32
type input "Dehan"
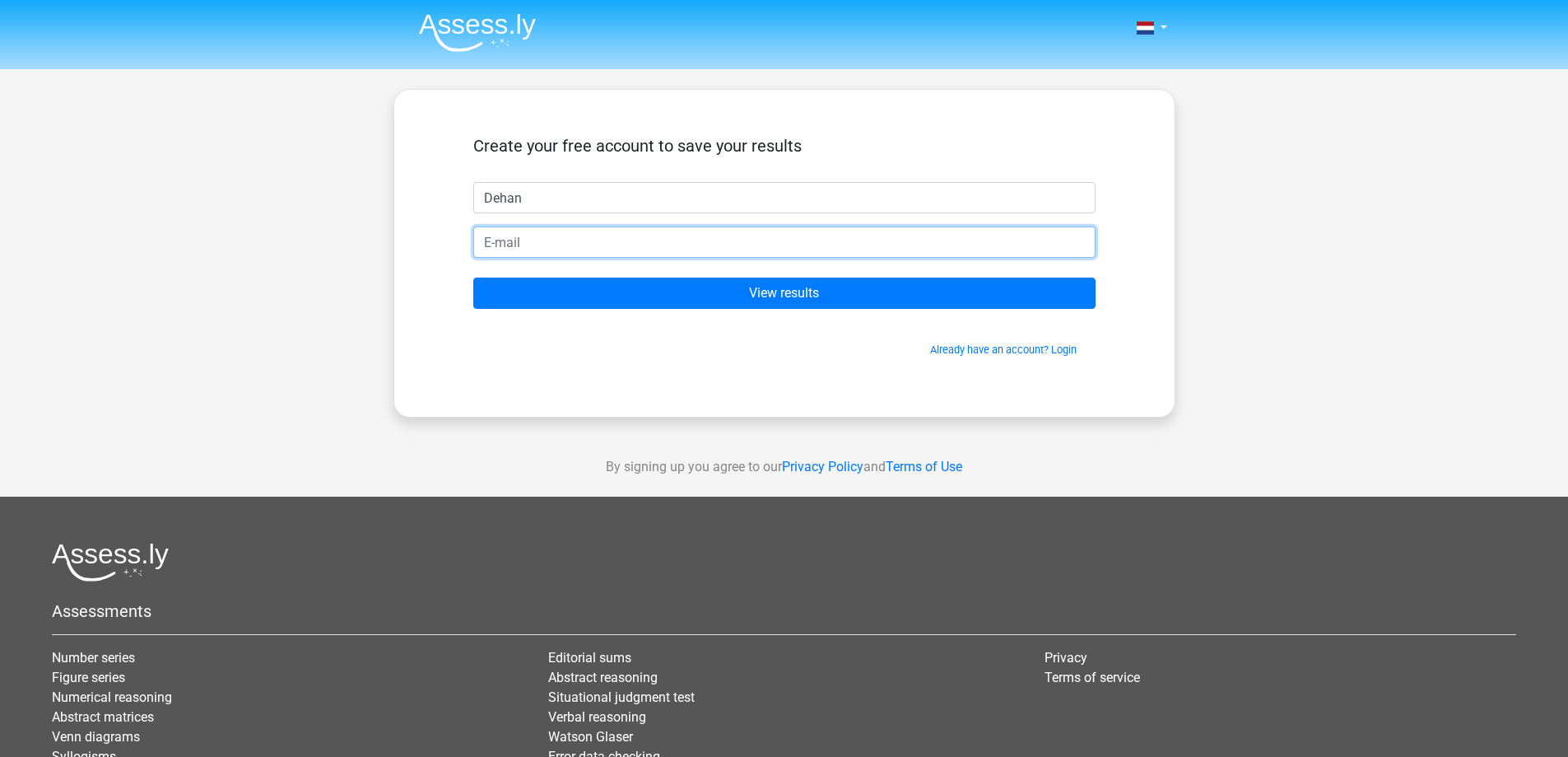
click at [525, 240] on input "email" at bounding box center [784, 242] width 622 height 32
type input "[EMAIL_ADDRESS][DOMAIN_NAME]"
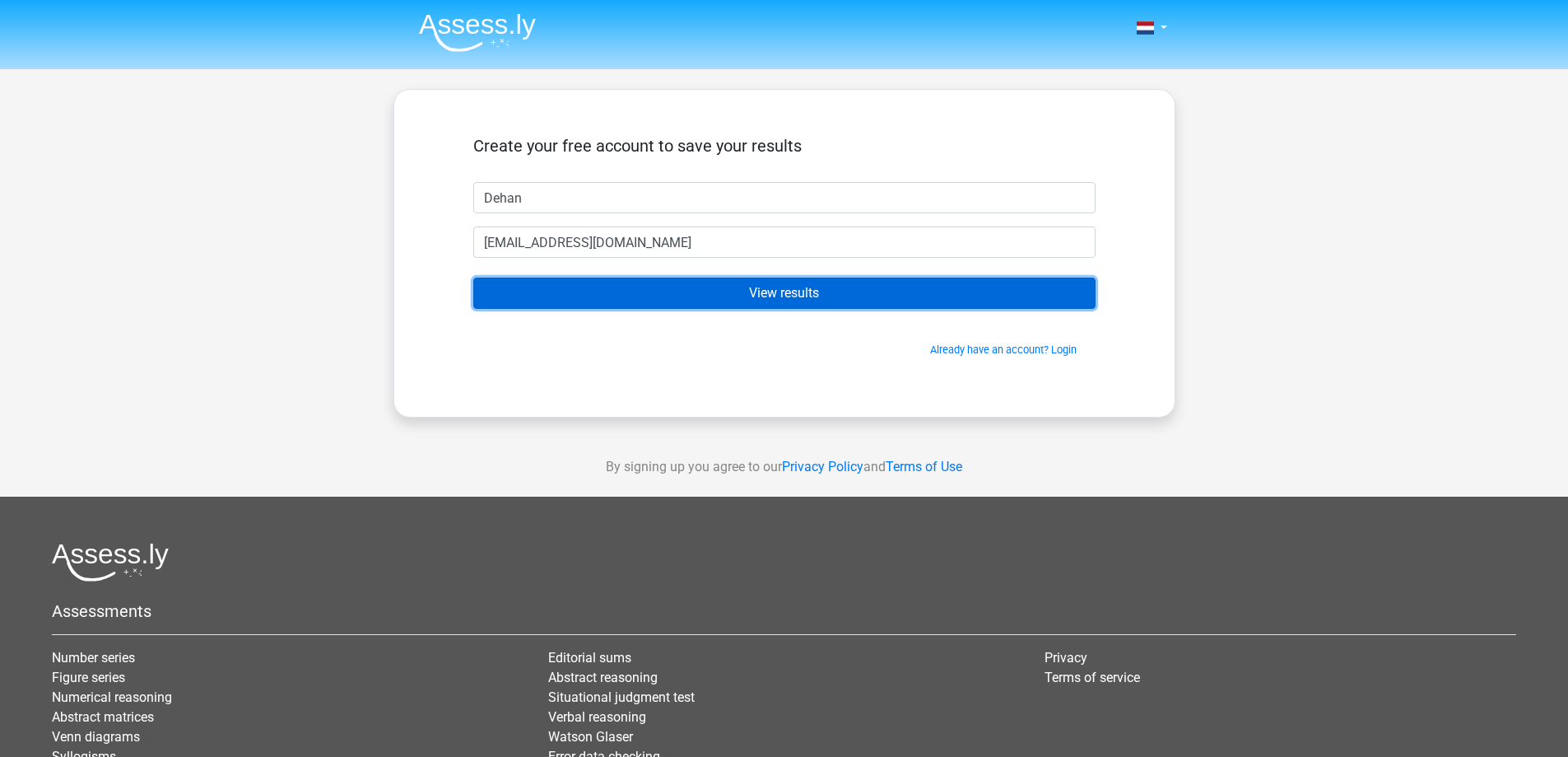
click at [687, 285] on input "View results" at bounding box center [784, 293] width 622 height 32
